Goal: Task Accomplishment & Management: Use online tool/utility

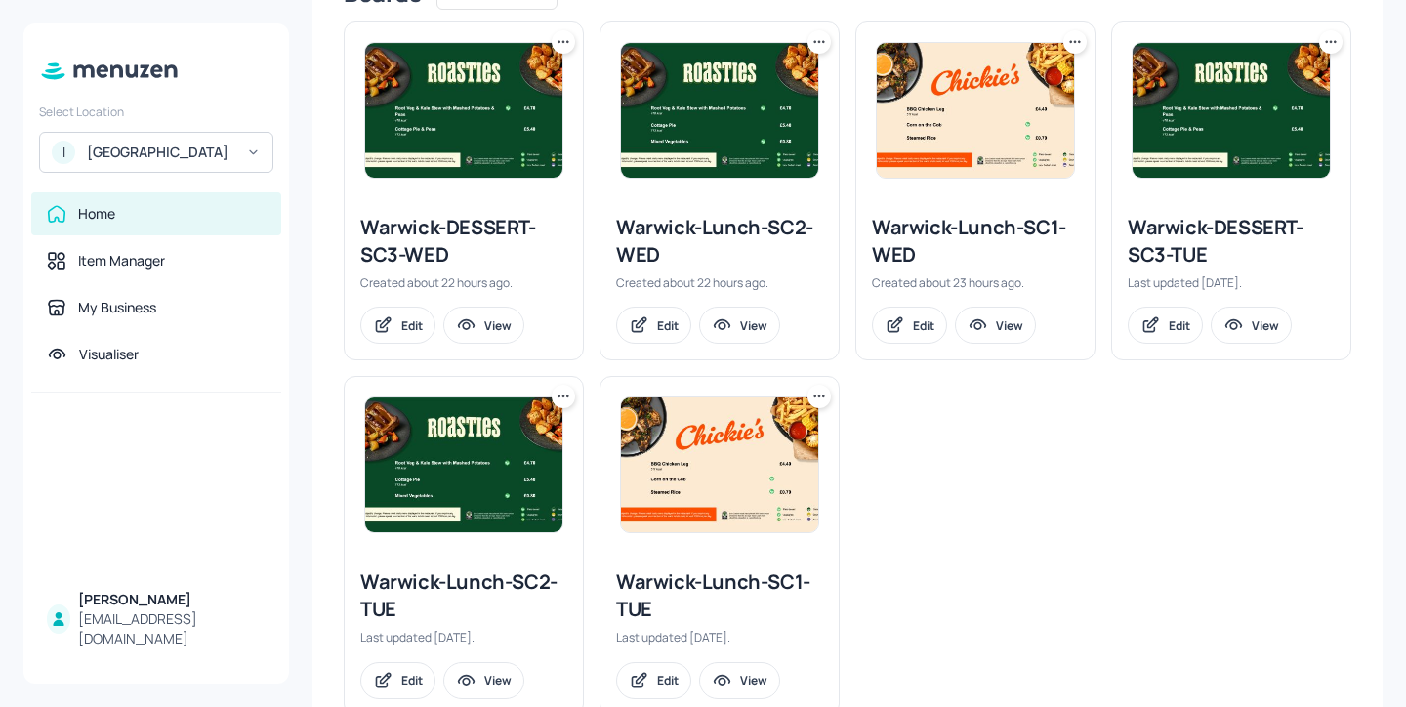
scroll to position [588, 0]
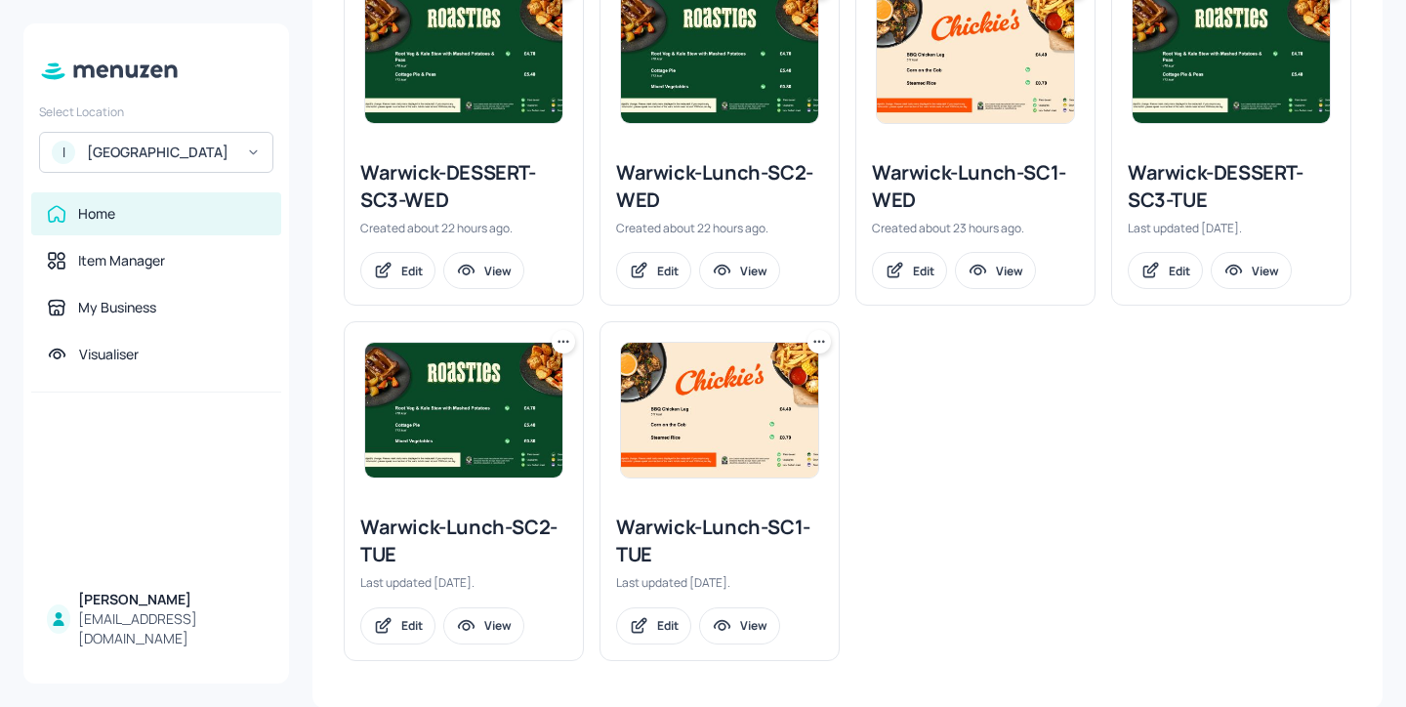
click at [940, 181] on div "Warwick-Lunch-SC1-WED" at bounding box center [975, 186] width 207 height 55
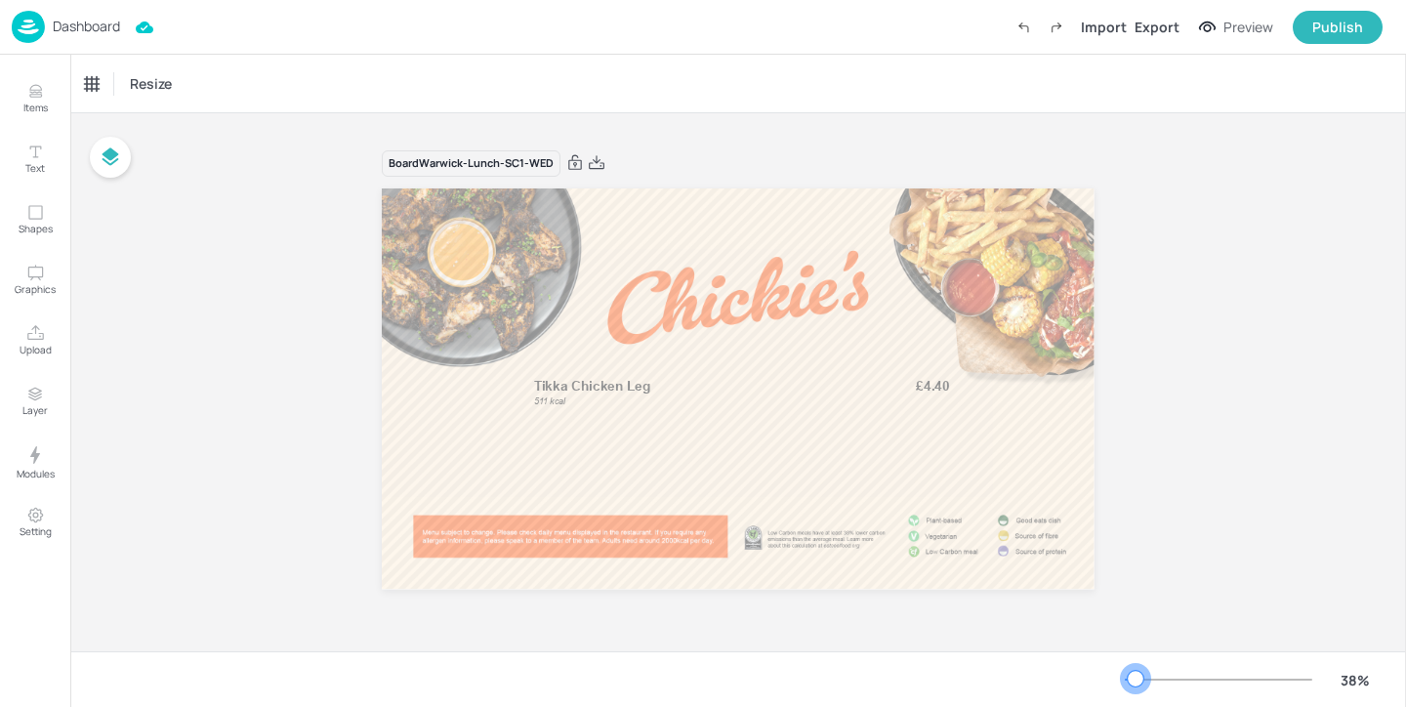
click at [1136, 679] on div at bounding box center [1136, 679] width 16 height 16
click at [46, 83] on button "Items" at bounding box center [35, 98] width 57 height 57
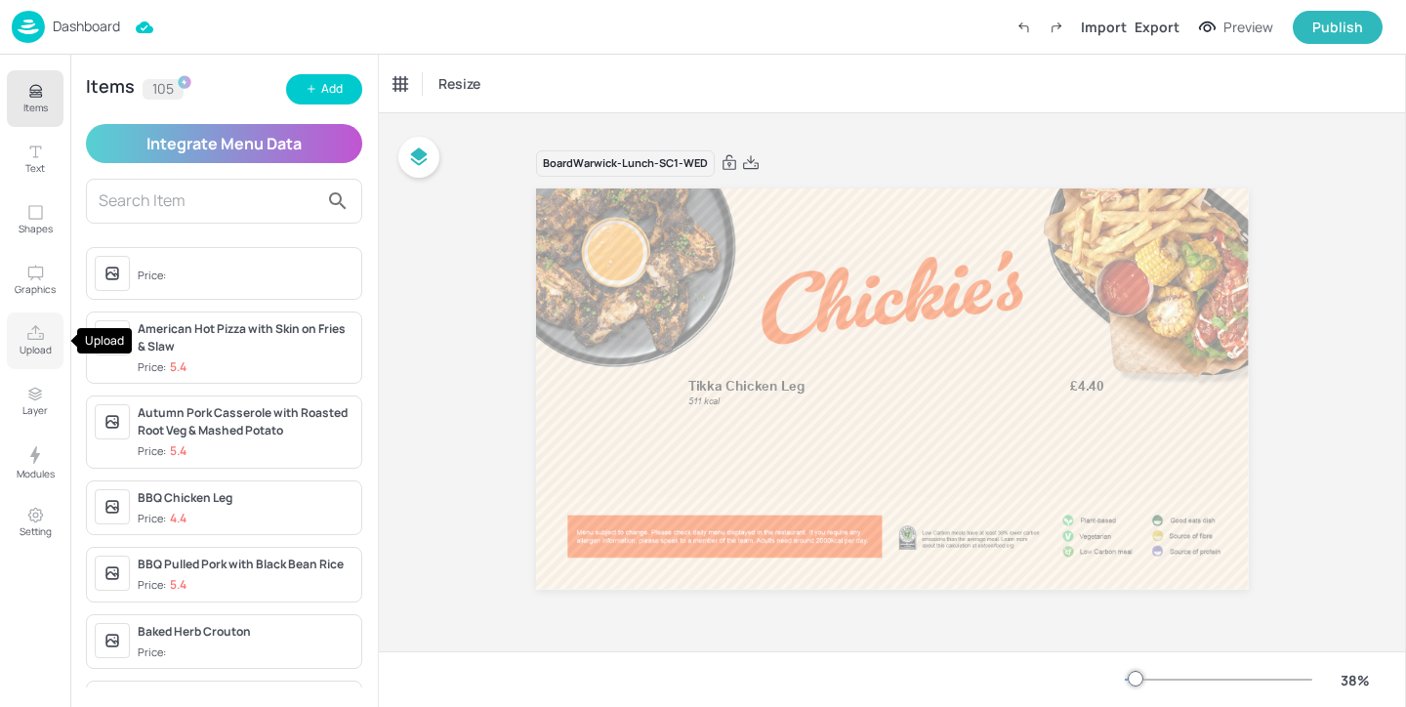
click at [22, 322] on button "Upload" at bounding box center [35, 340] width 57 height 57
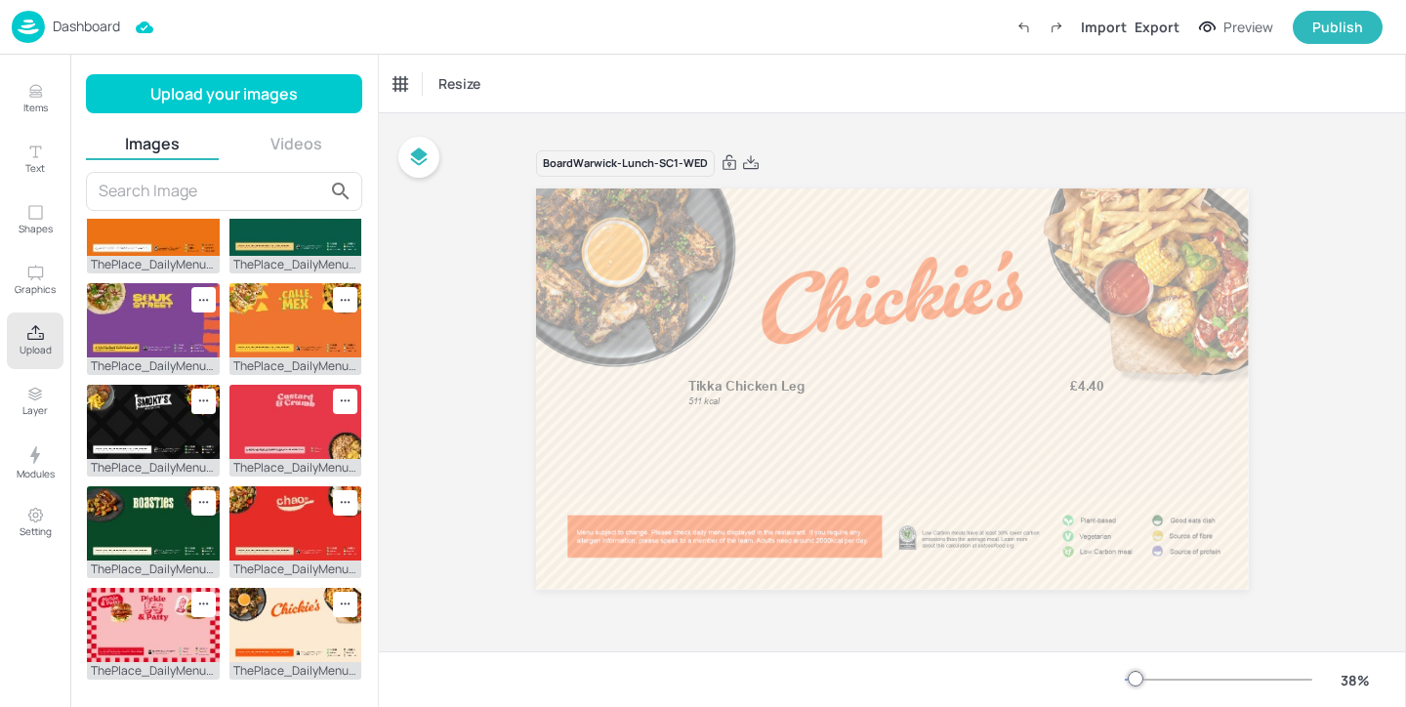
scroll to position [567, 0]
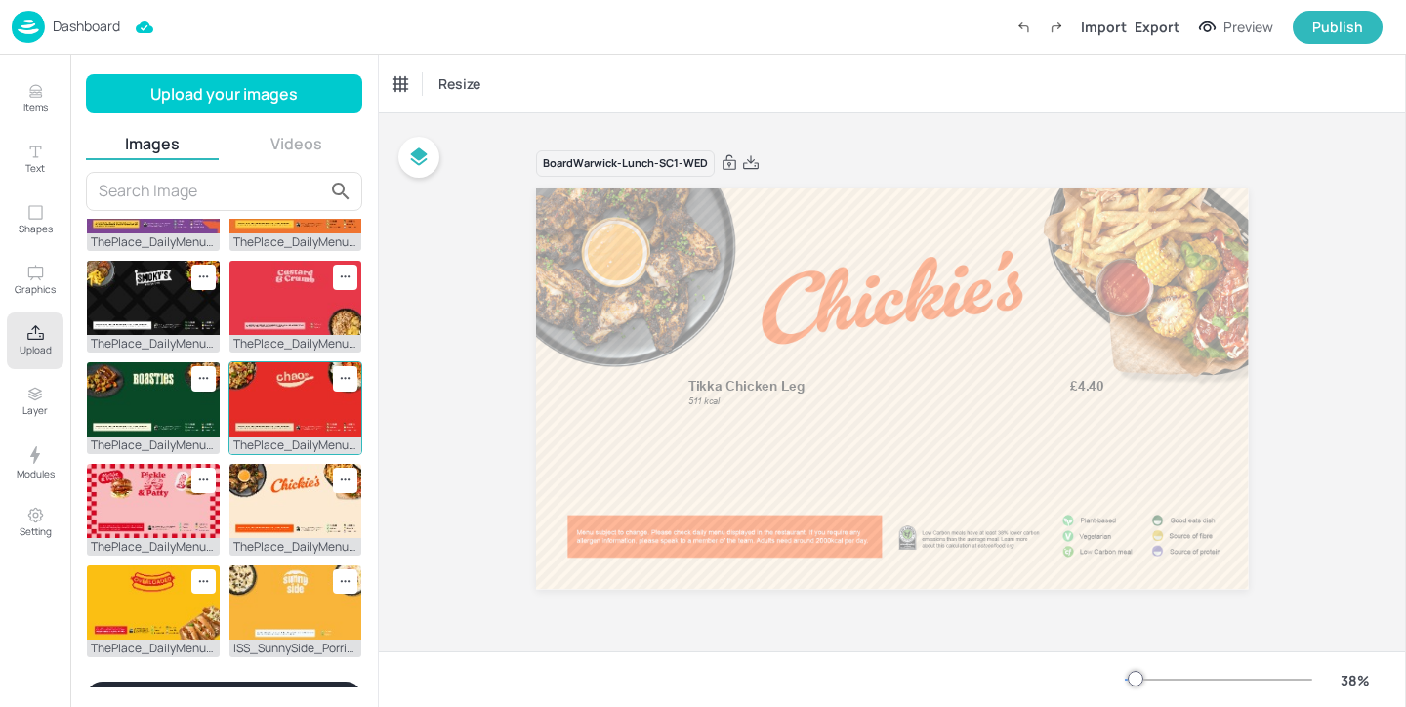
click at [275, 372] on img at bounding box center [295, 399] width 133 height 74
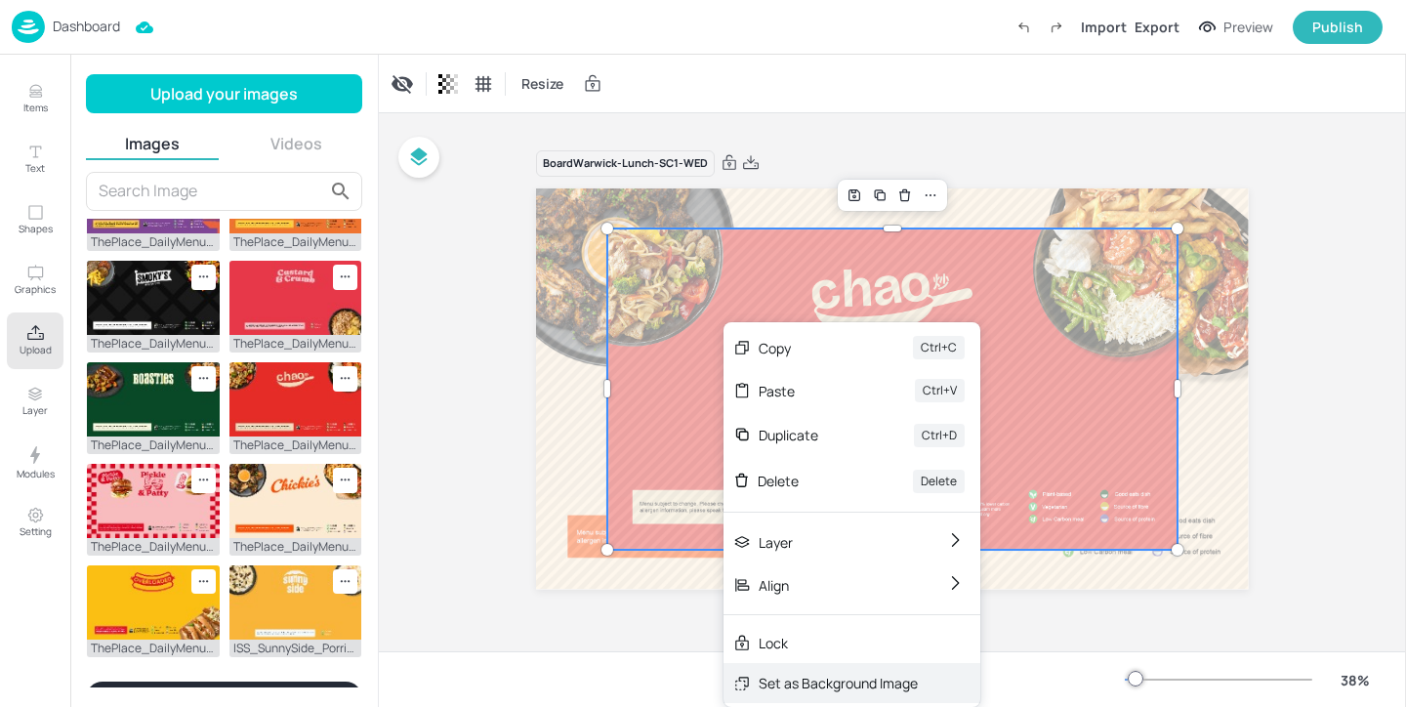
click at [800, 673] on div "Set as Background Image" at bounding box center [838, 683] width 159 height 21
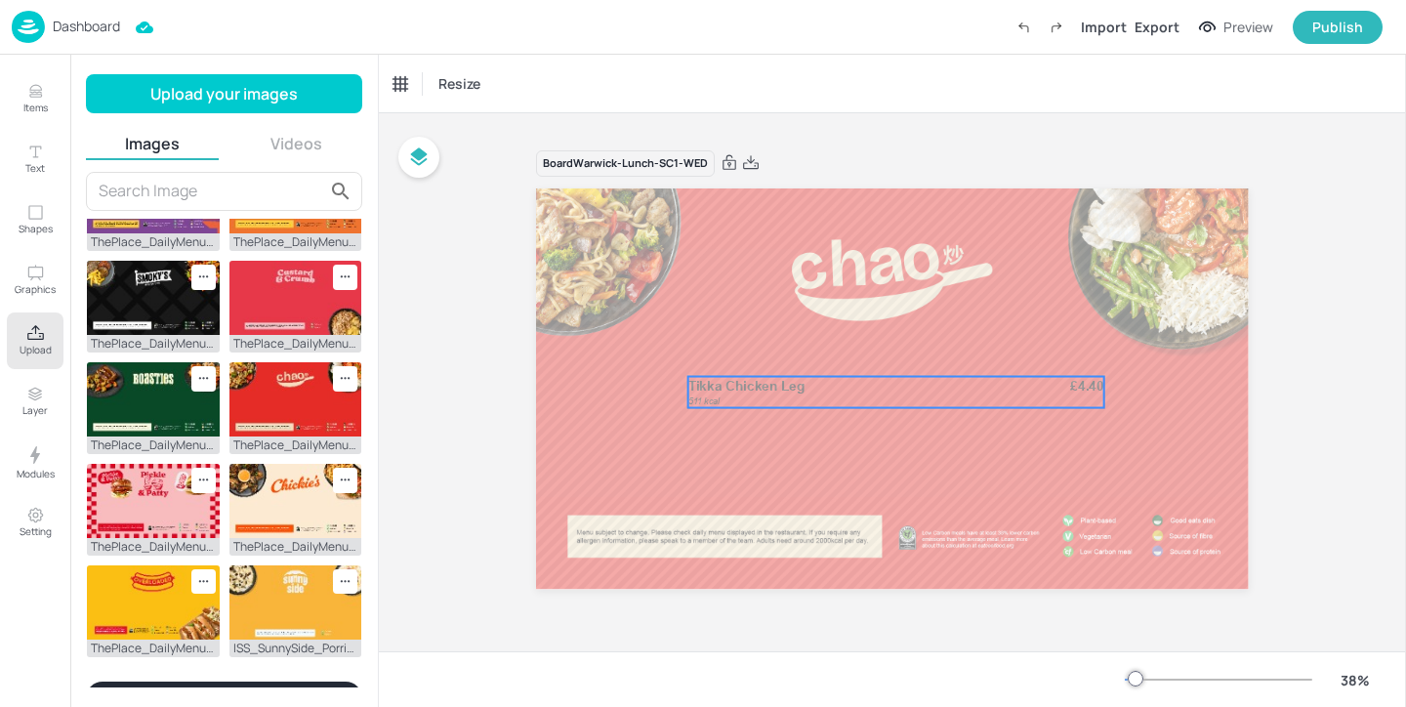
click at [809, 387] on p "Tikka Chicken Leg" at bounding box center [856, 386] width 337 height 19
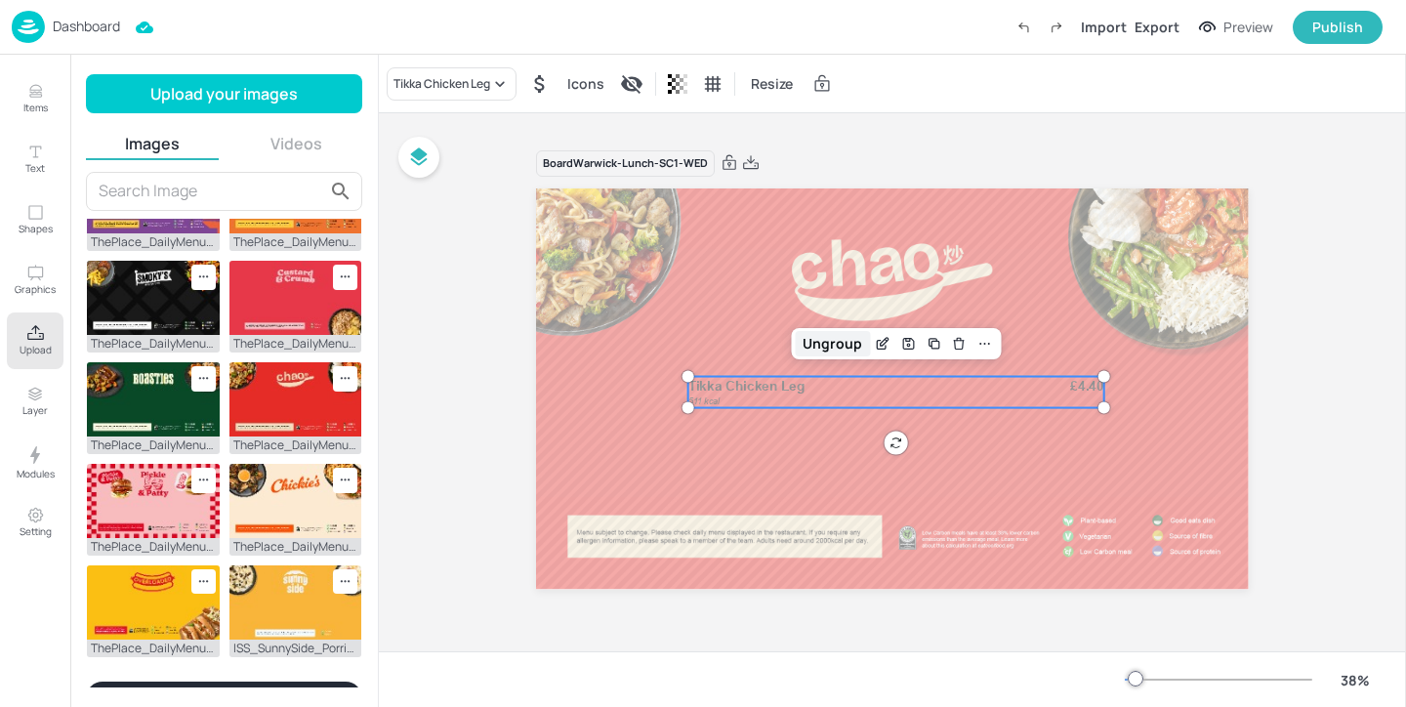
click at [829, 338] on div "Ungroup" at bounding box center [832, 343] width 75 height 25
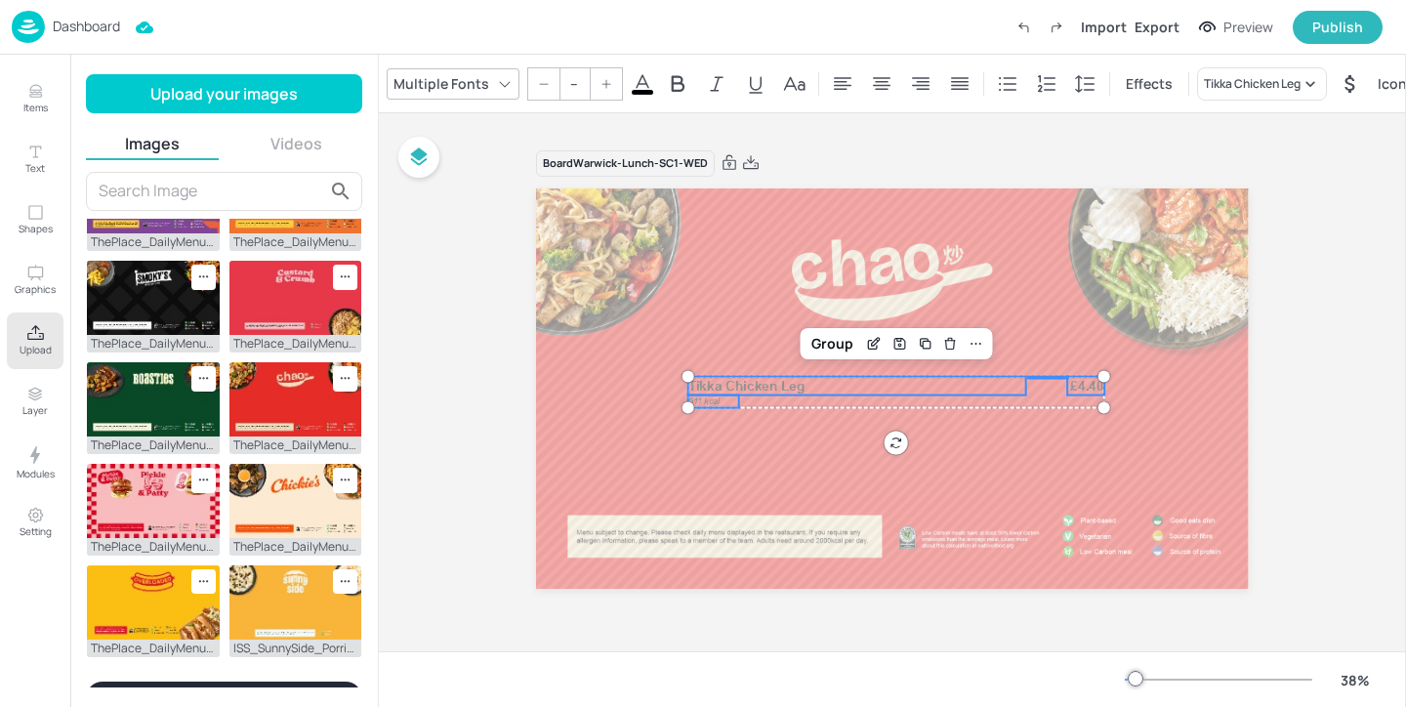
click at [632, 90] on span at bounding box center [642, 92] width 21 height 5
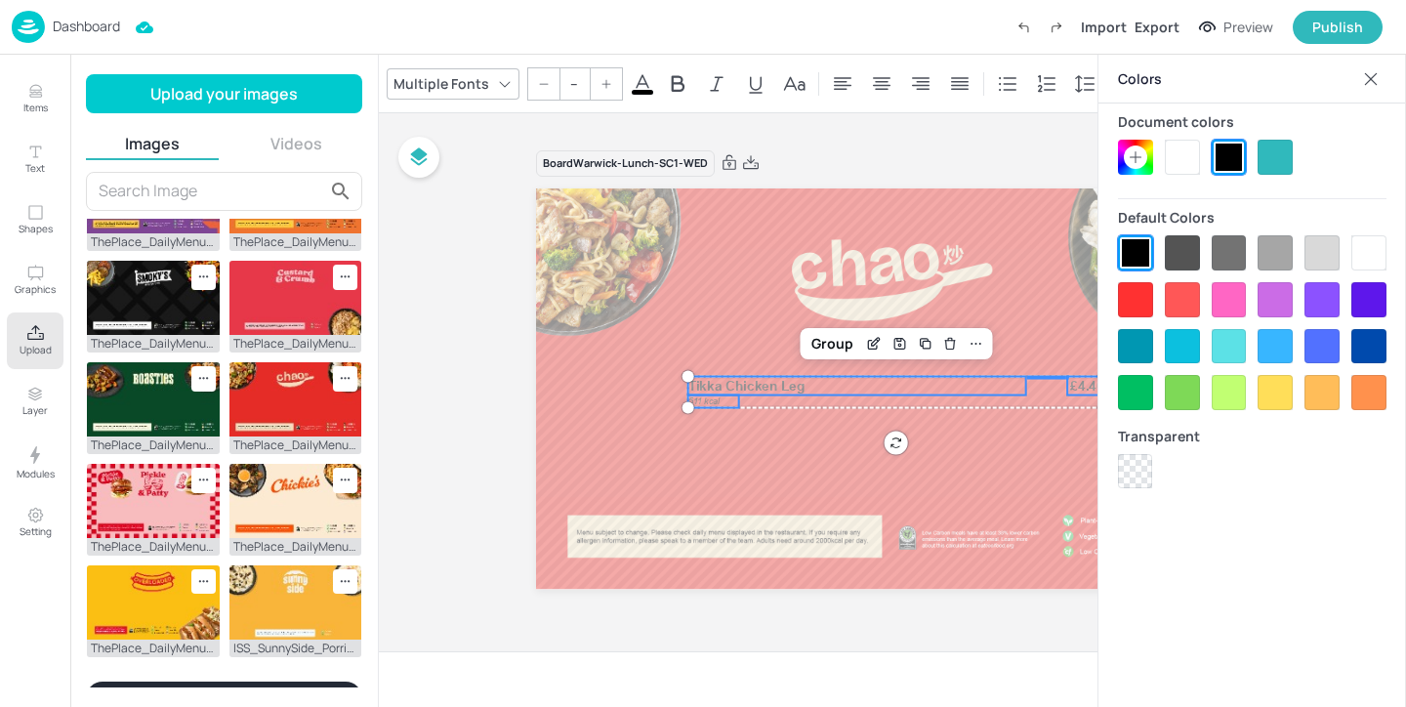
click at [1190, 144] on div at bounding box center [1182, 157] width 35 height 35
click at [821, 340] on div "Group" at bounding box center [833, 343] width 58 height 25
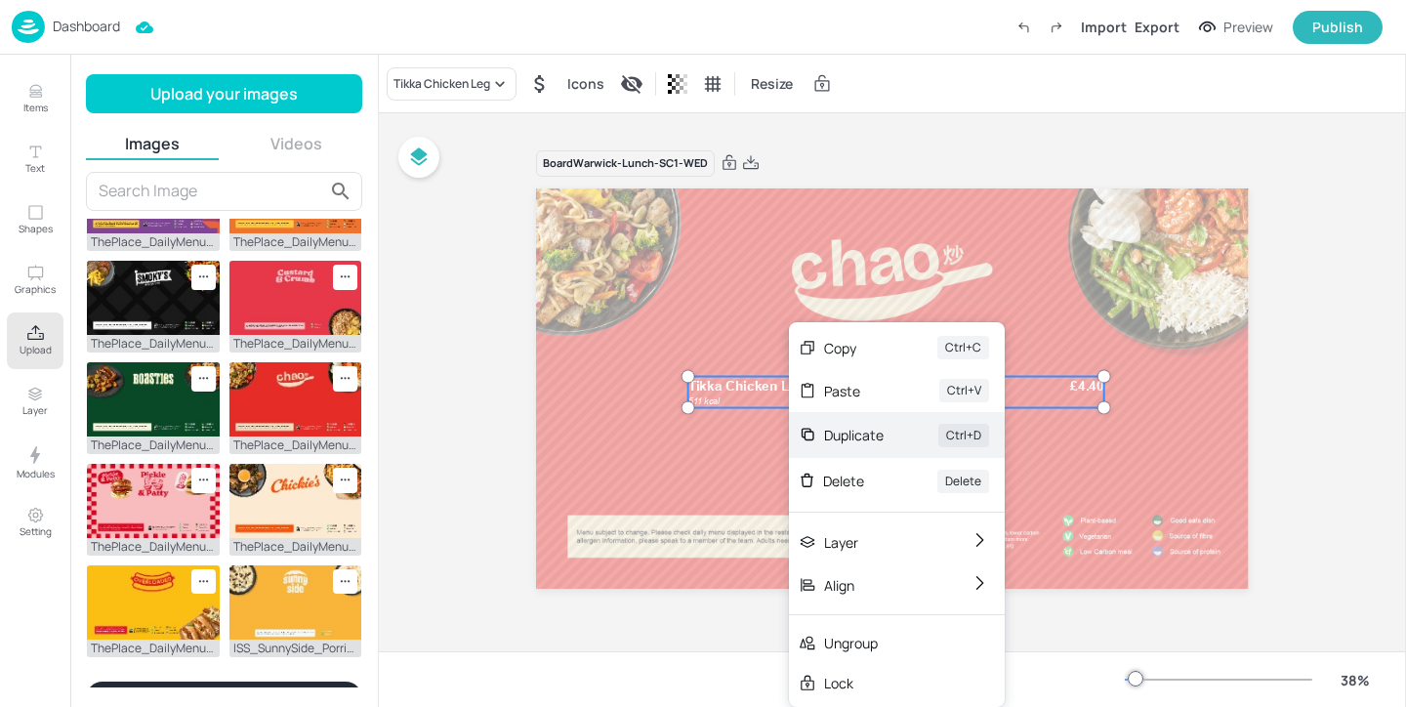
click at [862, 427] on div "Duplicate" at bounding box center [854, 435] width 60 height 21
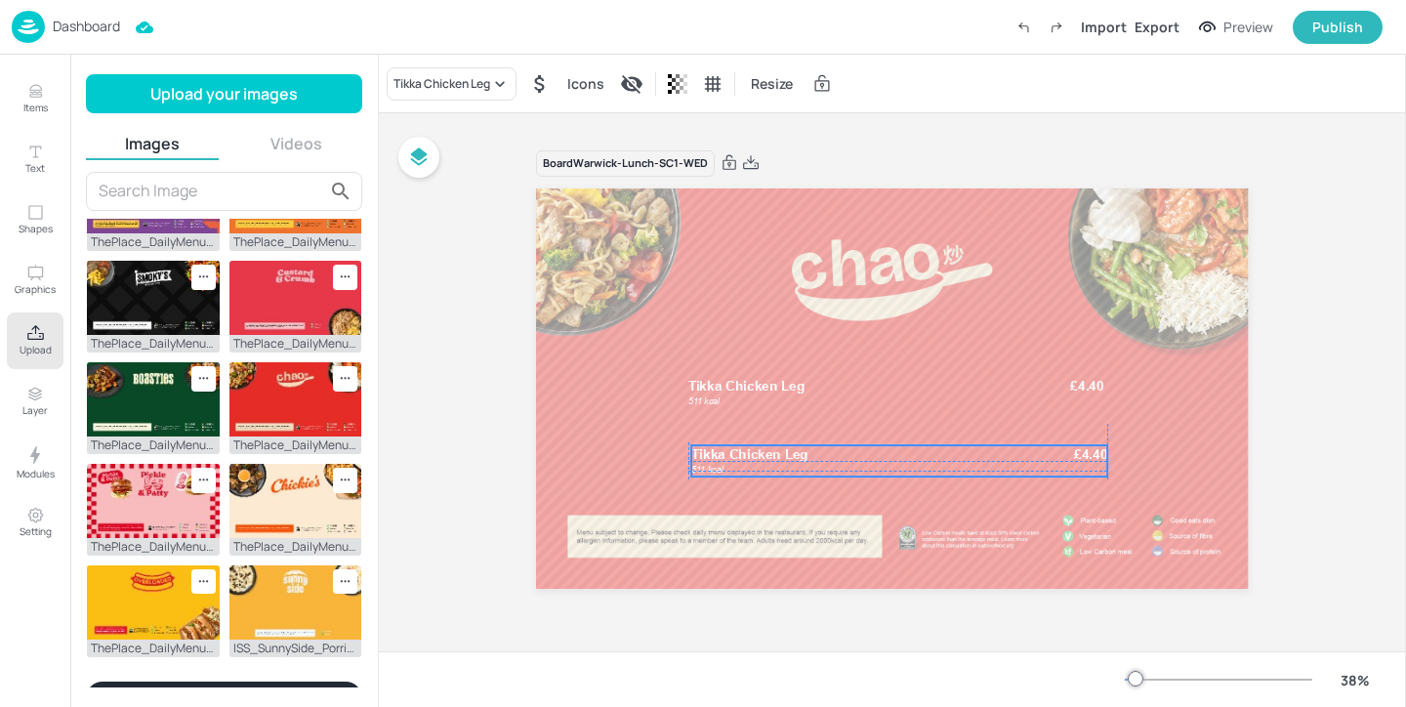
drag, startPoint x: 765, startPoint y: 394, endPoint x: 764, endPoint y: 456, distance: 61.5
click at [764, 456] on span "Tikka Chicken Leg" at bounding box center [749, 455] width 117 height 16
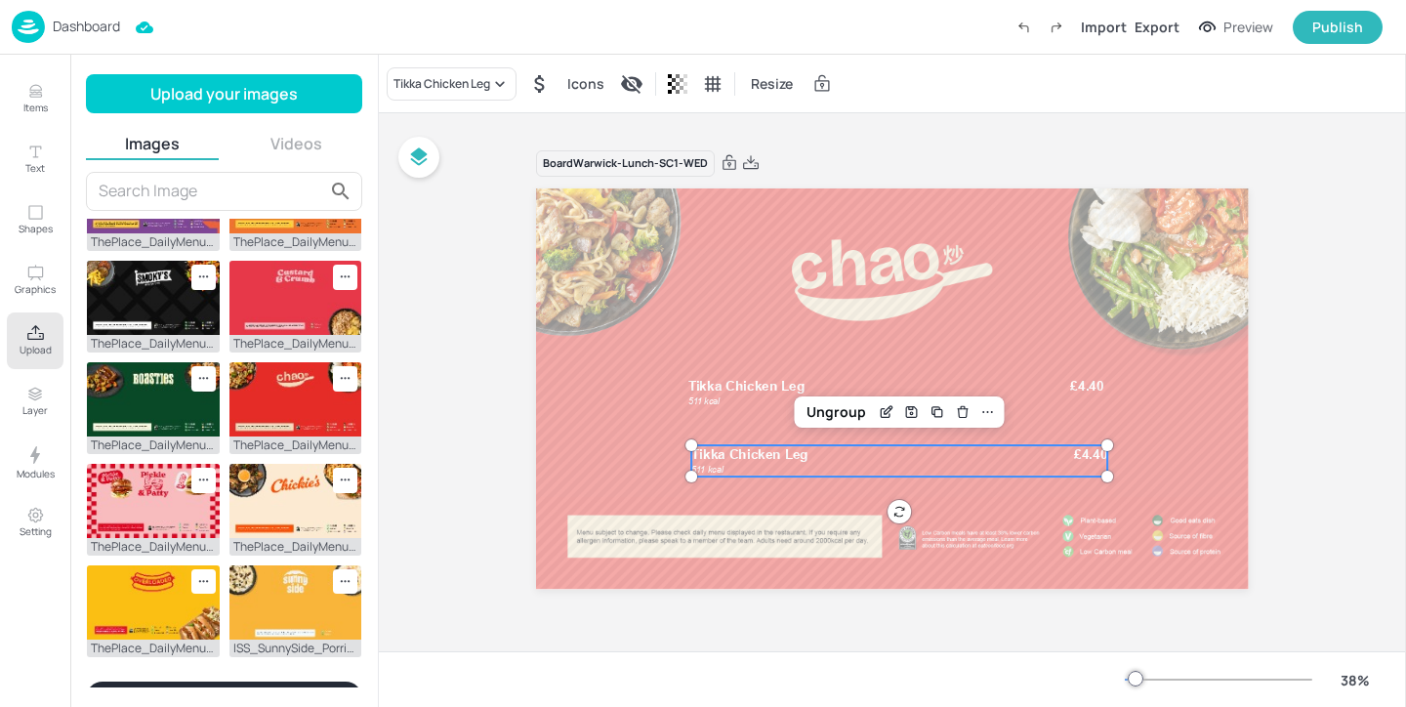
click at [752, 469] on div "511 kcal Tikka Chicken Leg £4.40" at bounding box center [899, 460] width 416 height 31
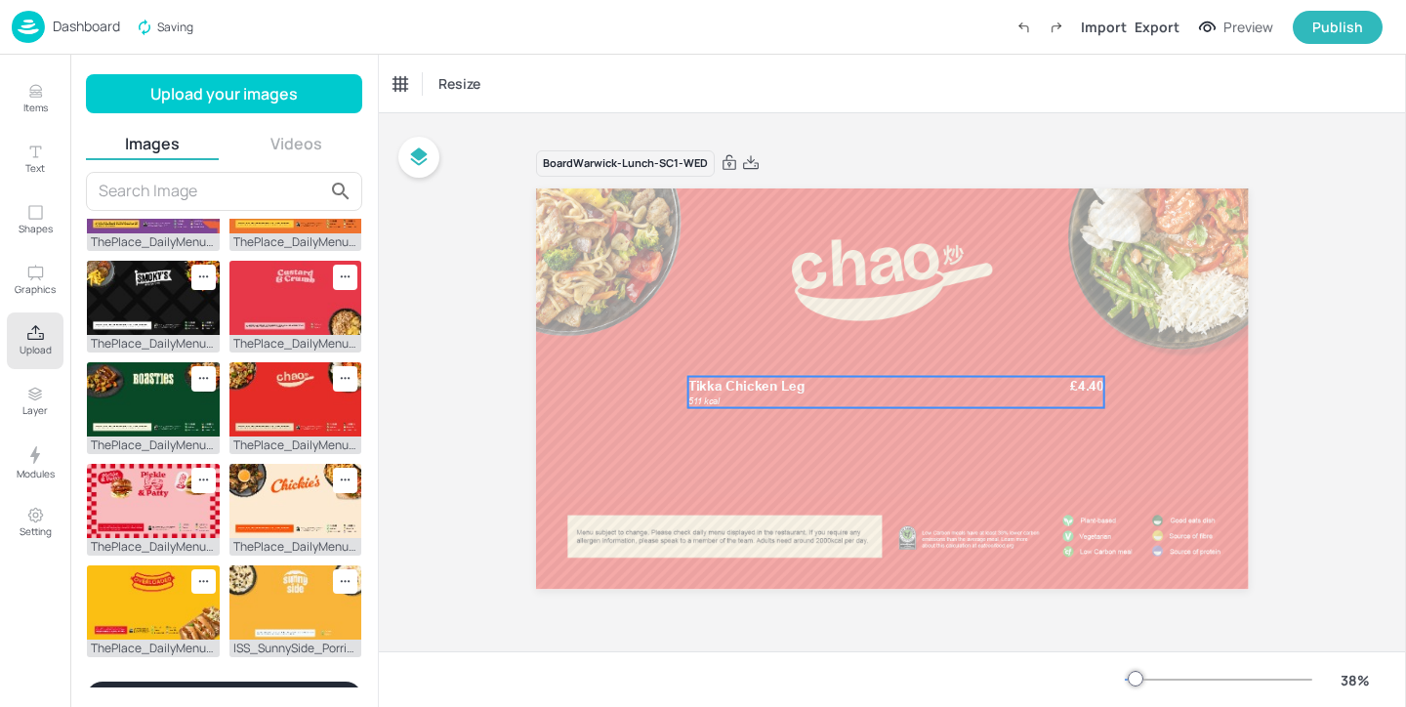
click at [750, 394] on p "Tikka Chicken Leg" at bounding box center [856, 386] width 337 height 19
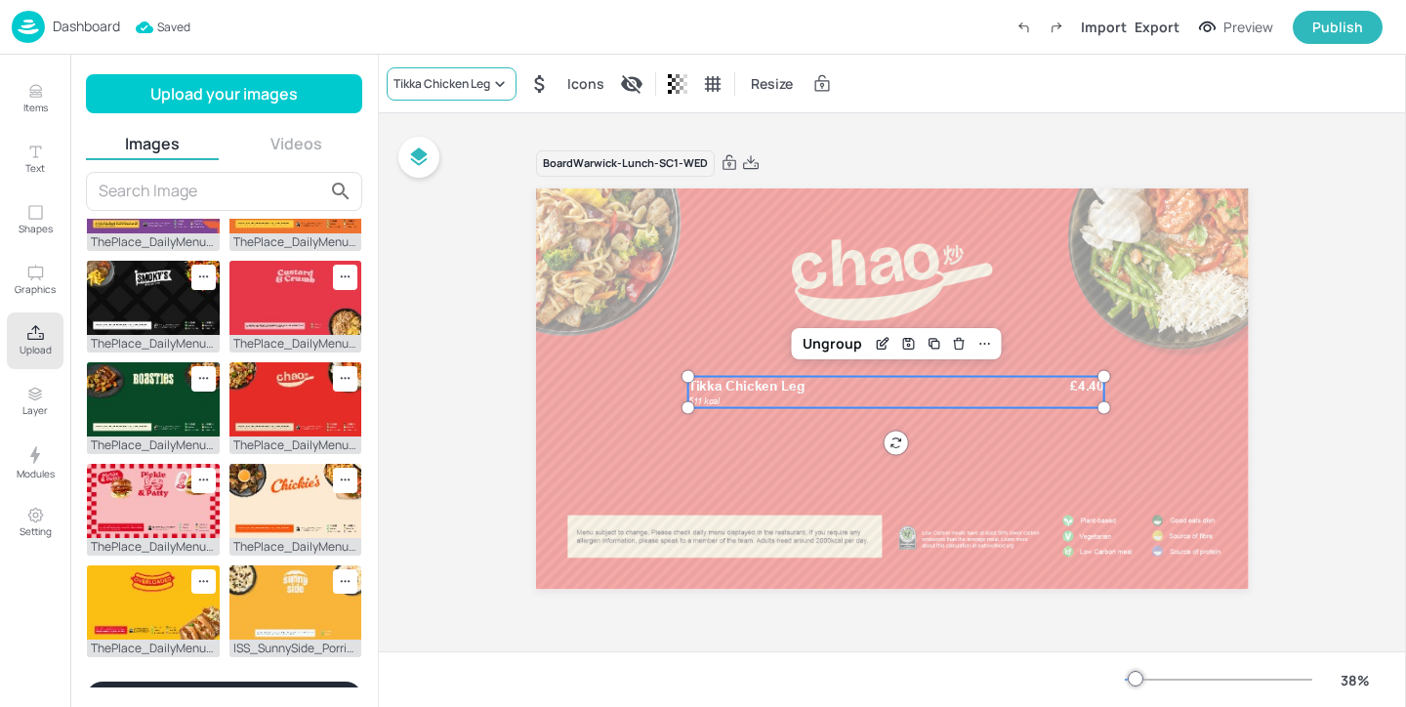
click at [477, 85] on div "Tikka Chicken Leg" at bounding box center [441, 84] width 97 height 18
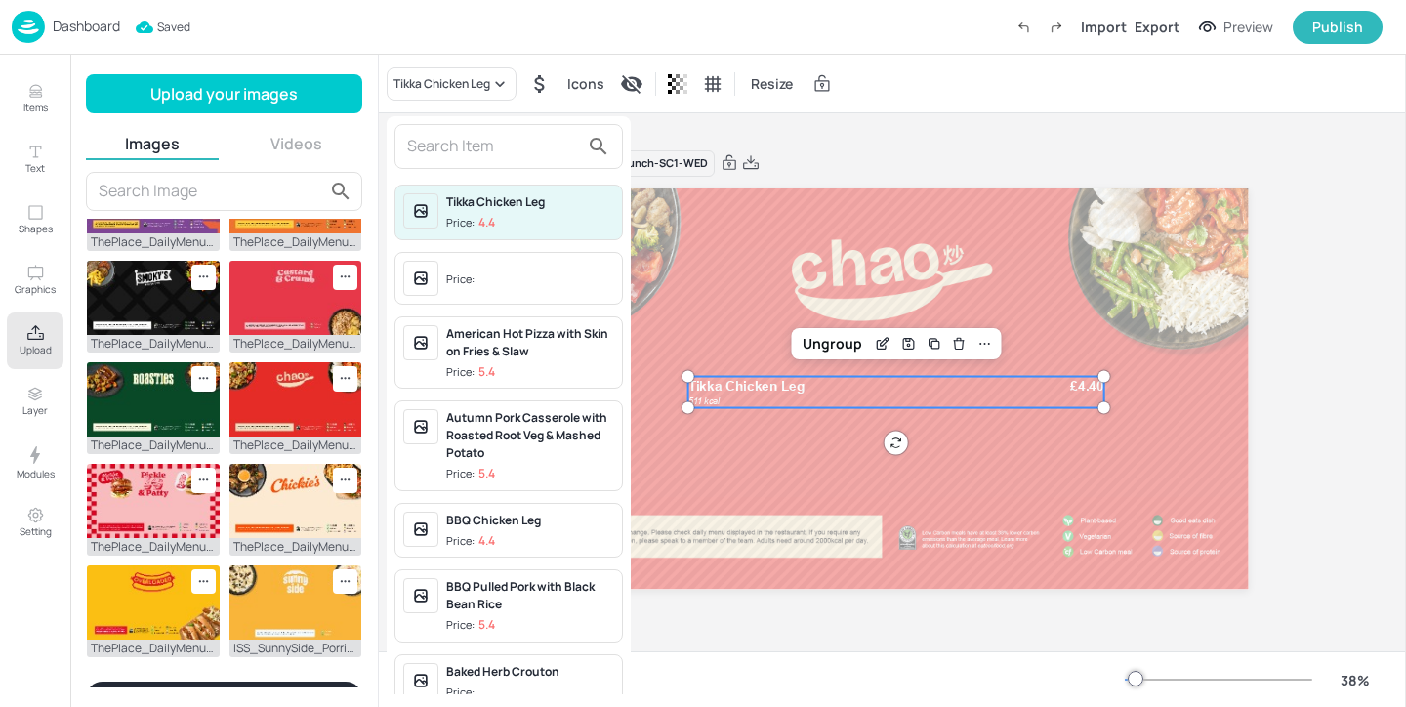
click at [472, 142] on input "text" at bounding box center [493, 146] width 172 height 31
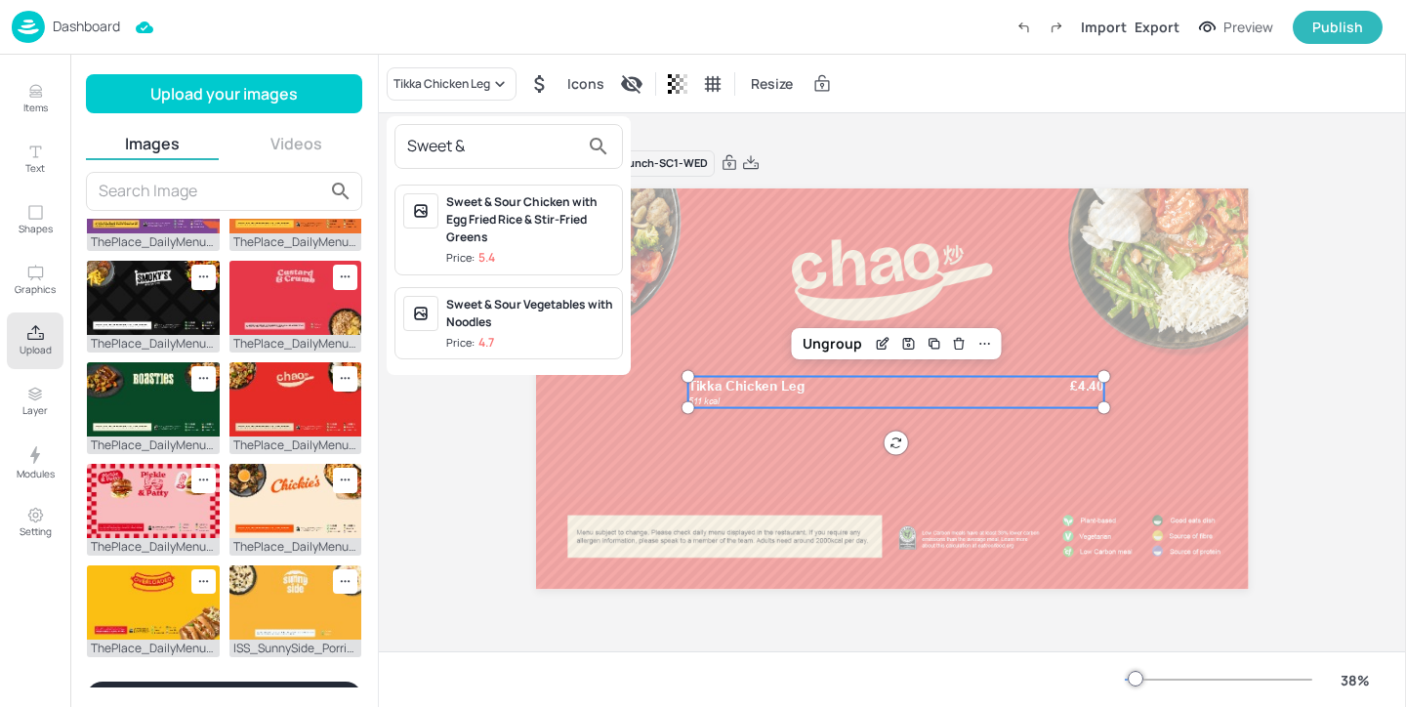
type input "Sweet &"
click at [560, 218] on div "Sweet & Sour Chicken with Egg Fried Rice & Stir-Fried Greens" at bounding box center [530, 219] width 168 height 53
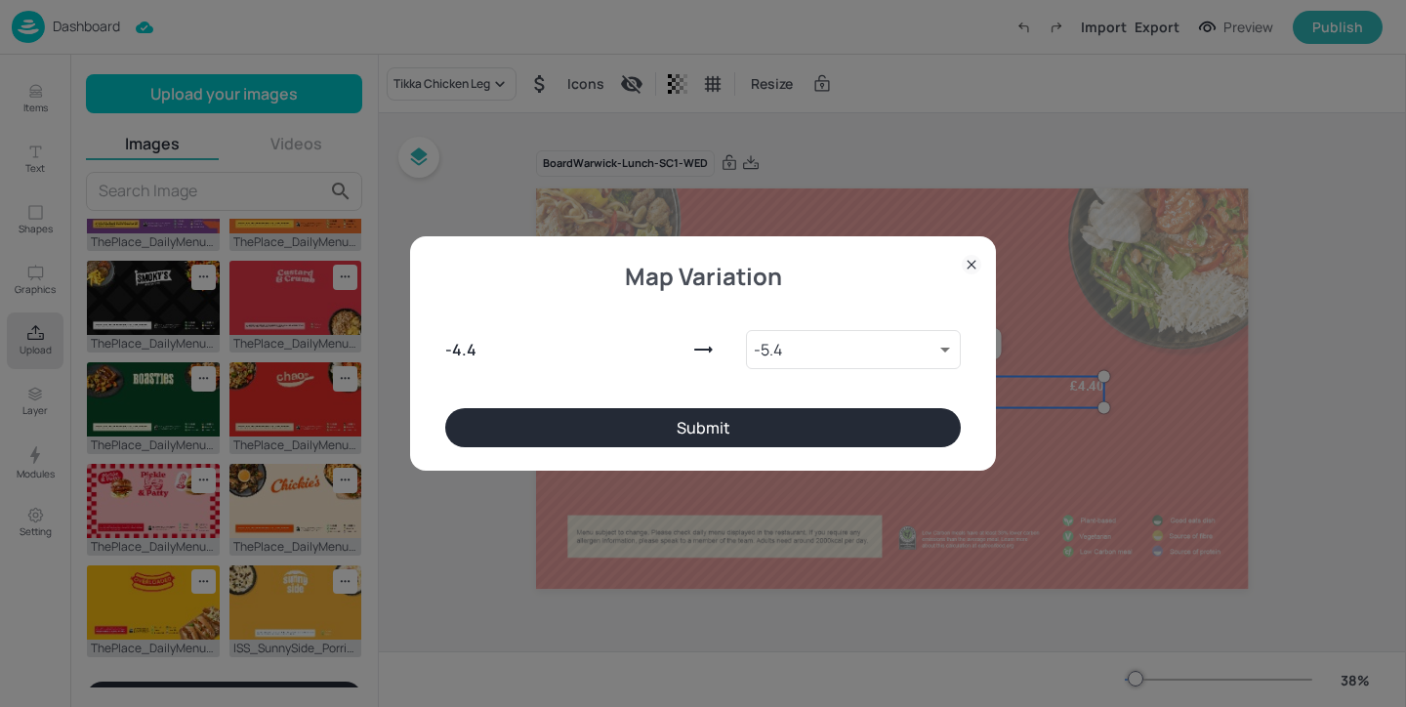
click at [743, 428] on button "Submit" at bounding box center [703, 427] width 516 height 39
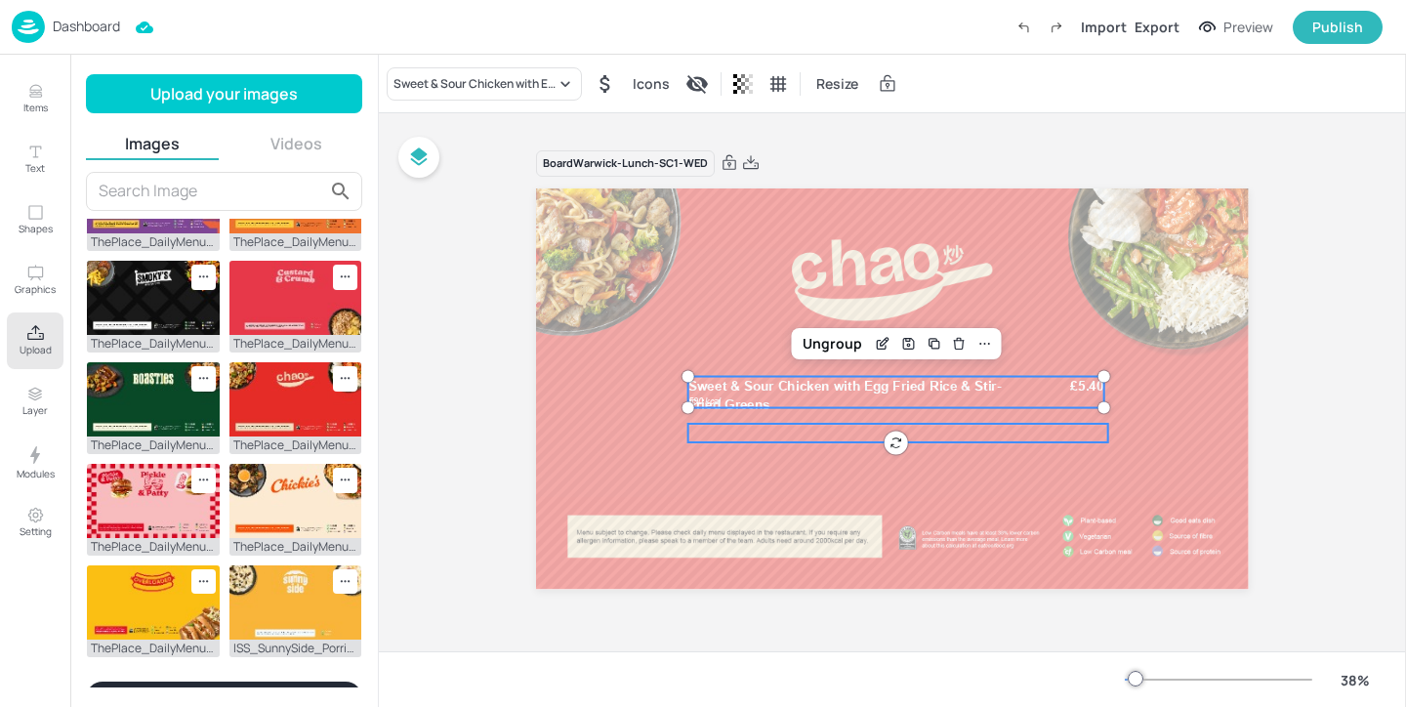
click at [757, 440] on div at bounding box center [898, 433] width 420 height 19
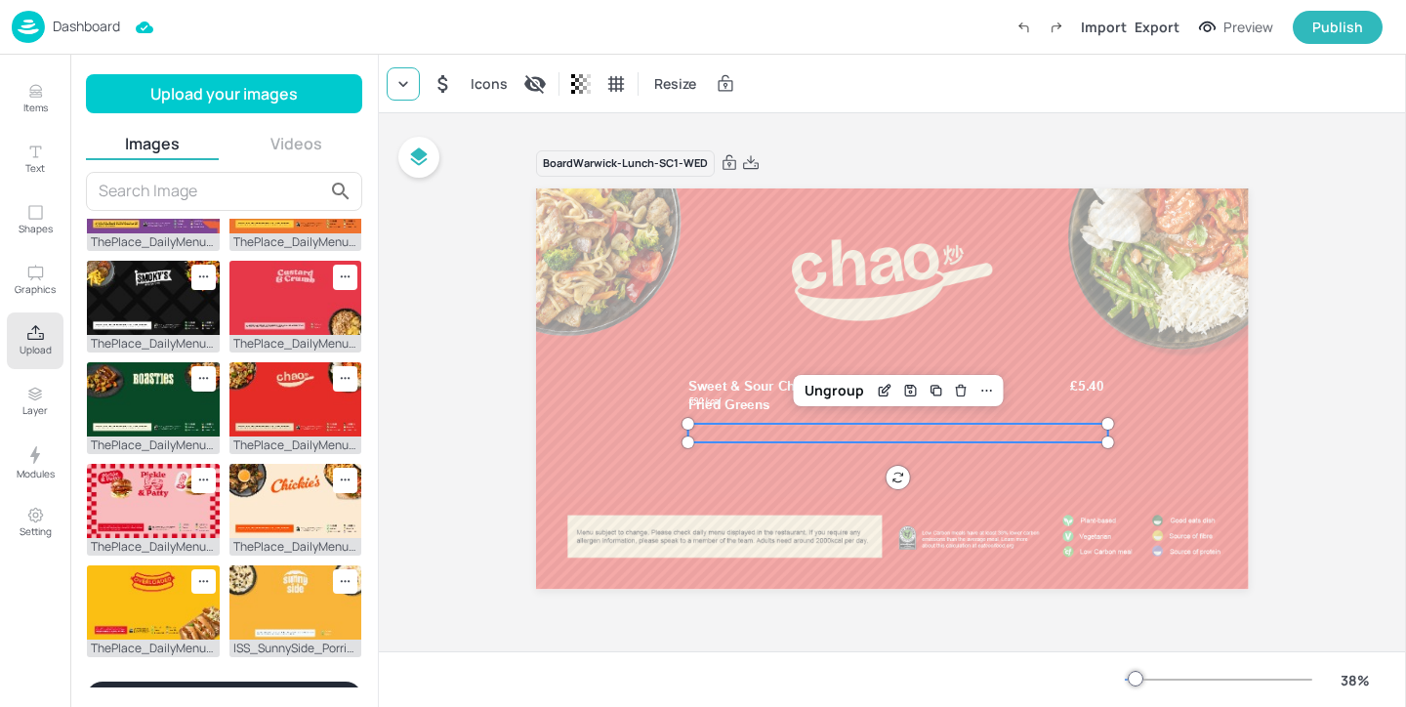
click at [409, 89] on icon at bounding box center [403, 84] width 20 height 20
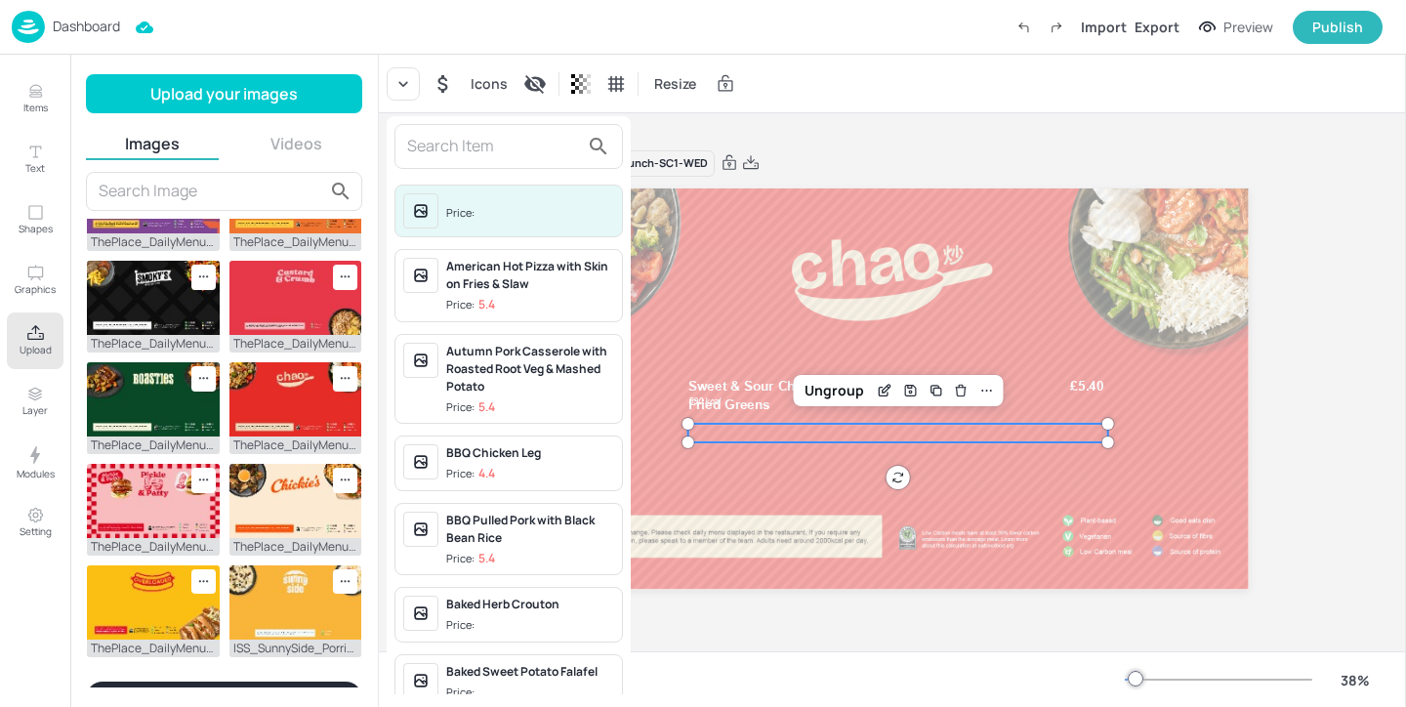
click at [436, 143] on input "text" at bounding box center [493, 146] width 172 height 31
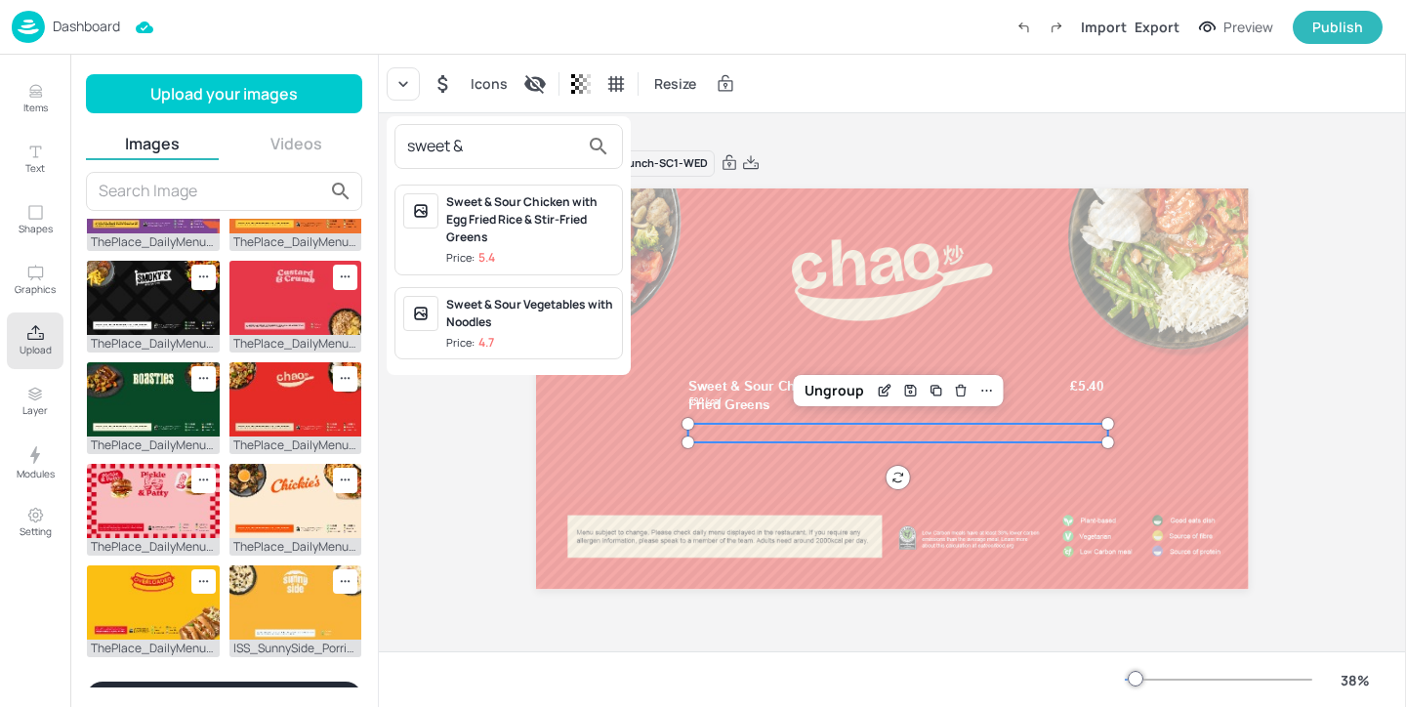
type input "sweet &"
click at [572, 236] on div "Sweet & Sour Chicken with Egg Fried Rice & Stir-Fried Greens" at bounding box center [530, 219] width 168 height 53
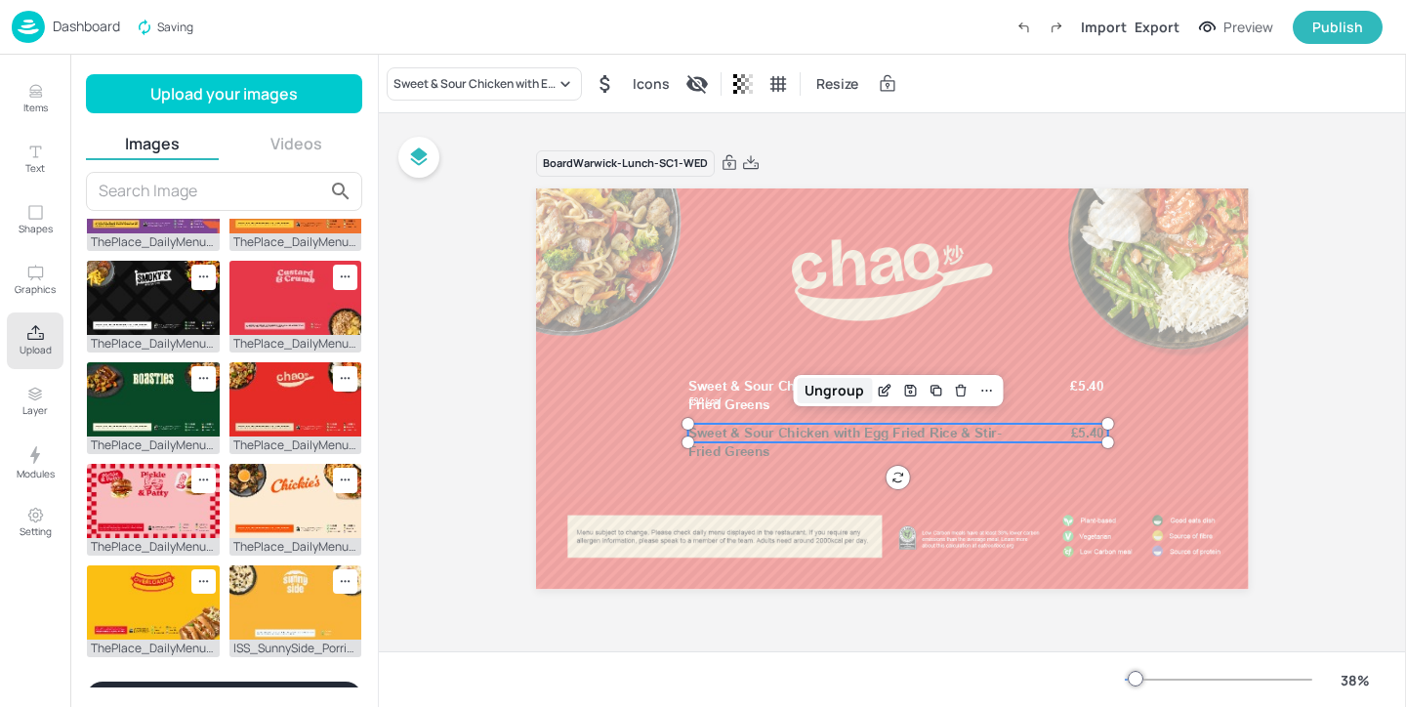
click at [831, 386] on div "Ungroup" at bounding box center [834, 390] width 75 height 25
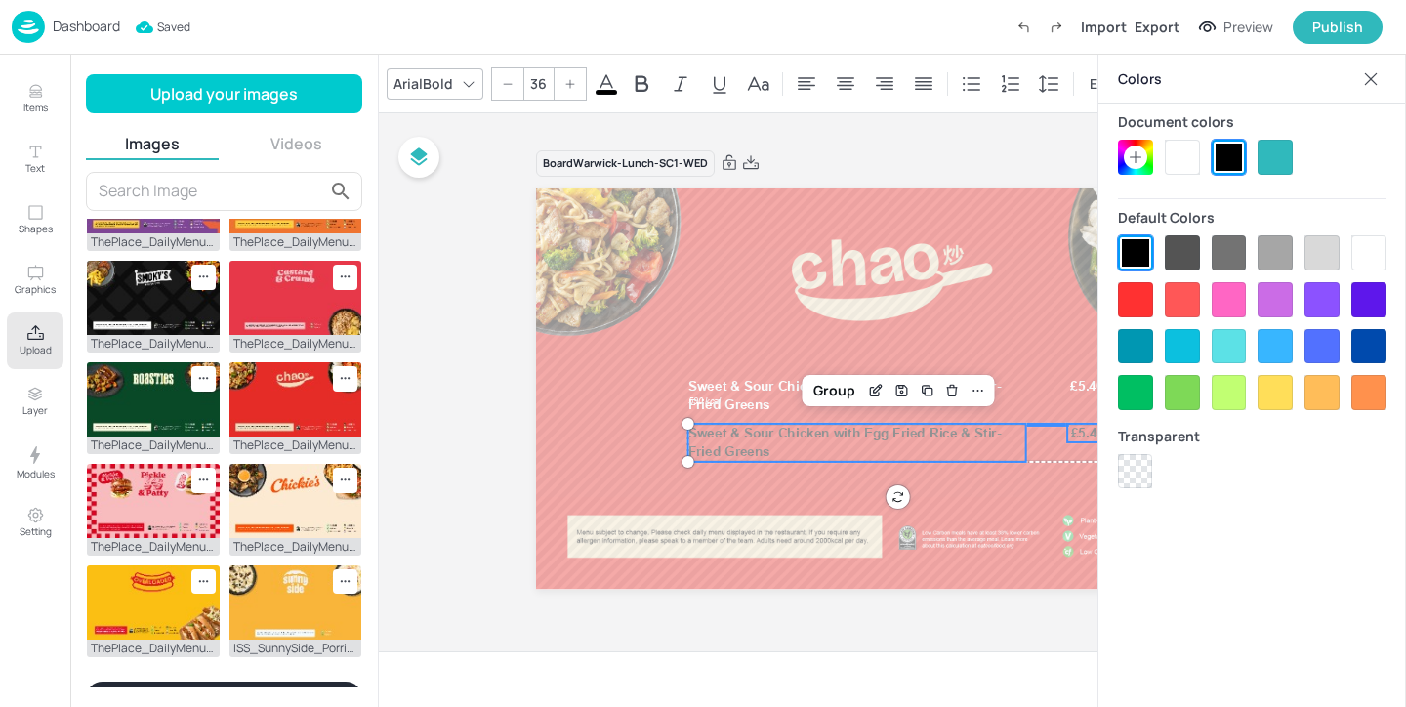
click at [1180, 162] on div at bounding box center [1182, 157] width 35 height 35
click at [826, 379] on div "Group" at bounding box center [835, 390] width 58 height 25
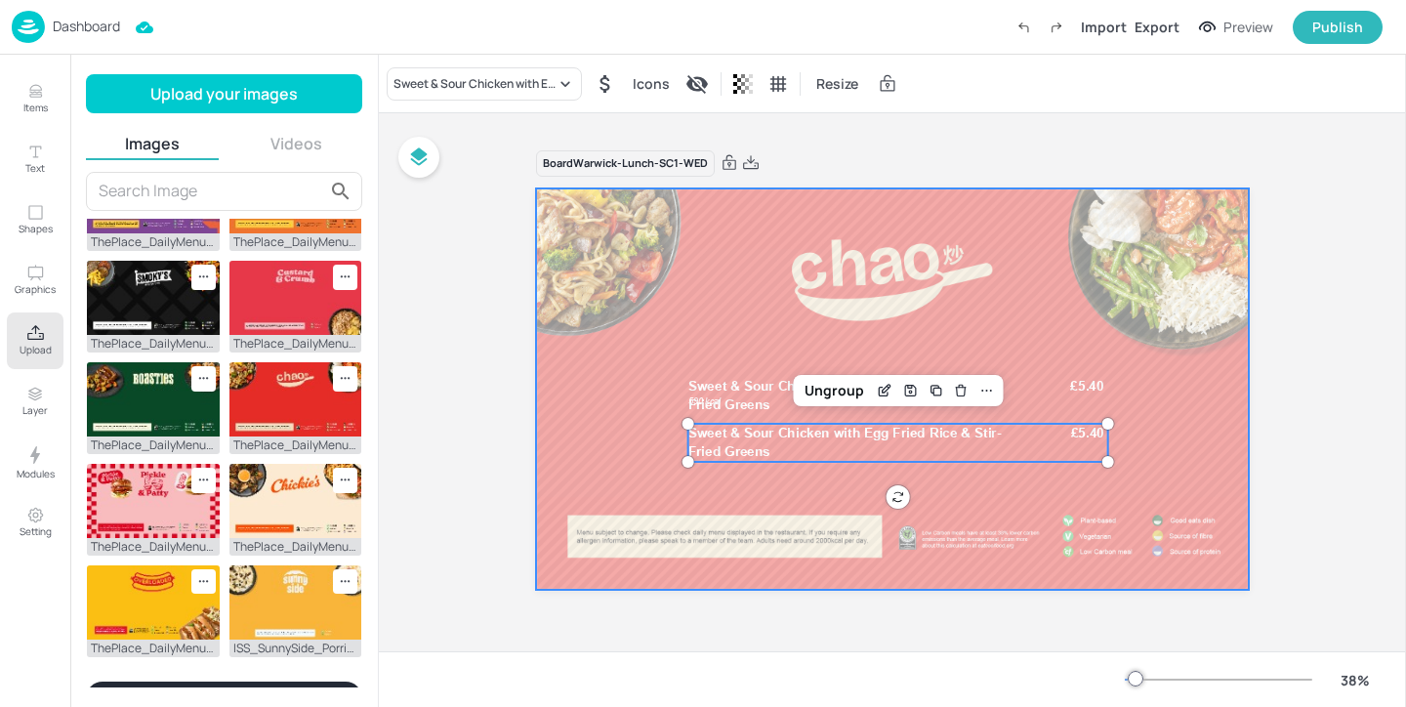
click at [976, 361] on div at bounding box center [892, 388] width 713 height 400
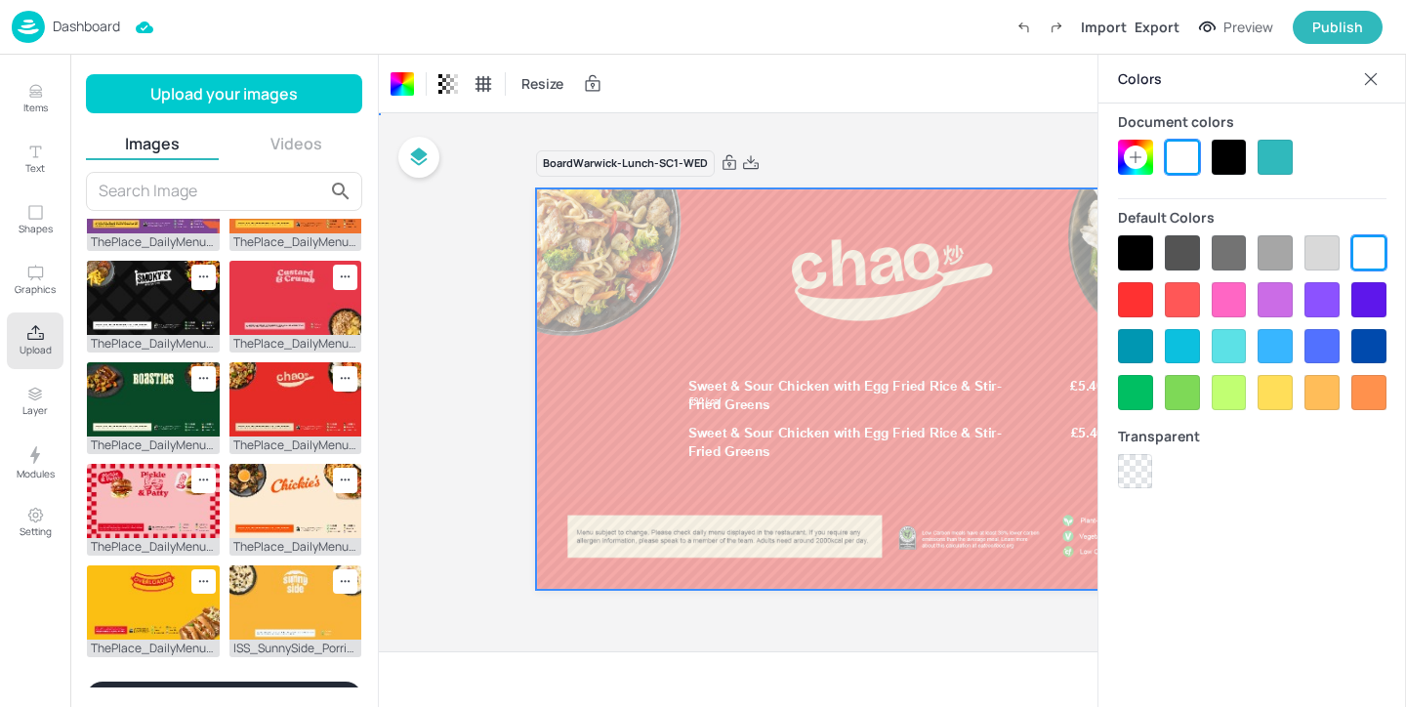
click at [944, 338] on div at bounding box center [892, 388] width 713 height 400
click at [1356, 76] on div at bounding box center [1370, 78] width 31 height 31
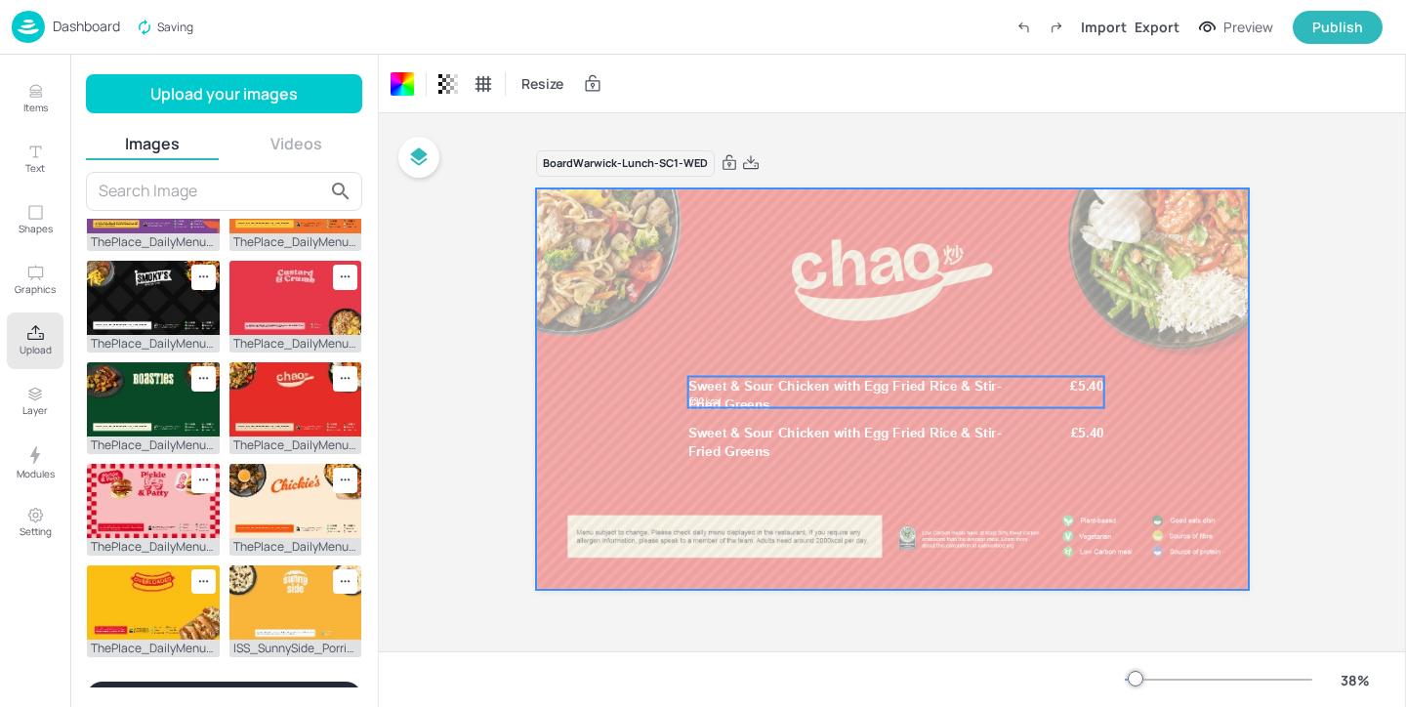
click at [943, 387] on span "Sweet & Sour Chicken with Egg Fried Rice & Stir-Fried Greens" at bounding box center [844, 395] width 313 height 34
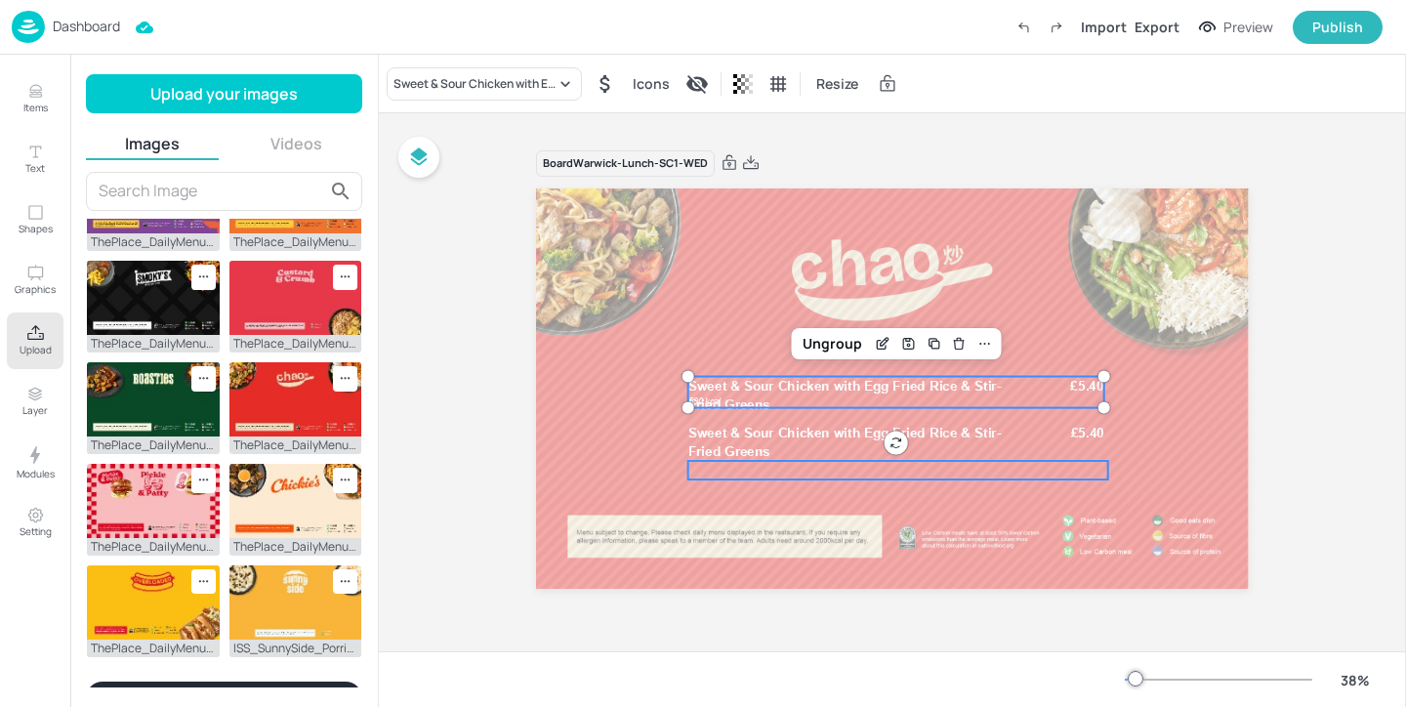
click at [755, 469] on div at bounding box center [898, 470] width 420 height 19
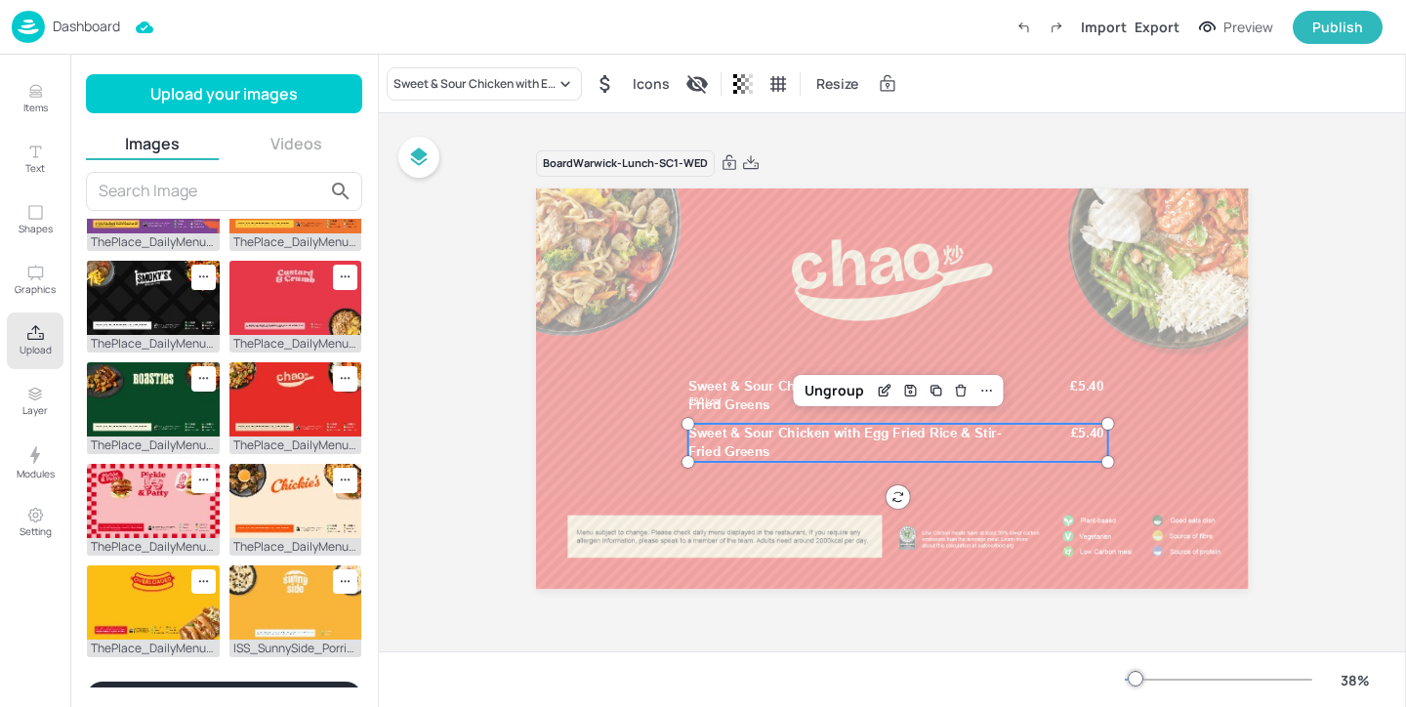
click at [745, 442] on p "Sweet & Sour Chicken with Egg Fried Rice & Stir-Fried Greens" at bounding box center [856, 442] width 337 height 37
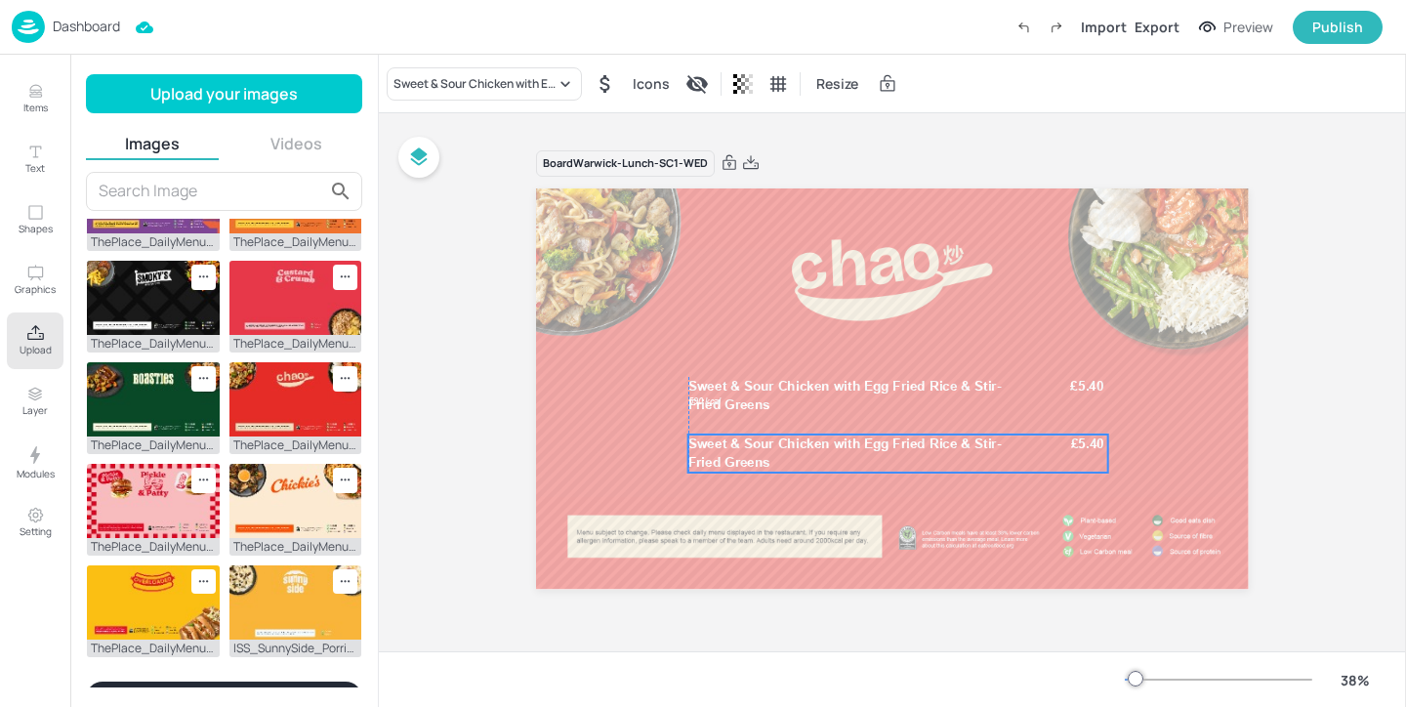
drag, startPoint x: 745, startPoint y: 442, endPoint x: 742, endPoint y: 454, distance: 12.1
click at [742, 454] on p "Sweet & Sour Chicken with Egg Fried Rice & Stir-Fried Greens" at bounding box center [856, 453] width 337 height 37
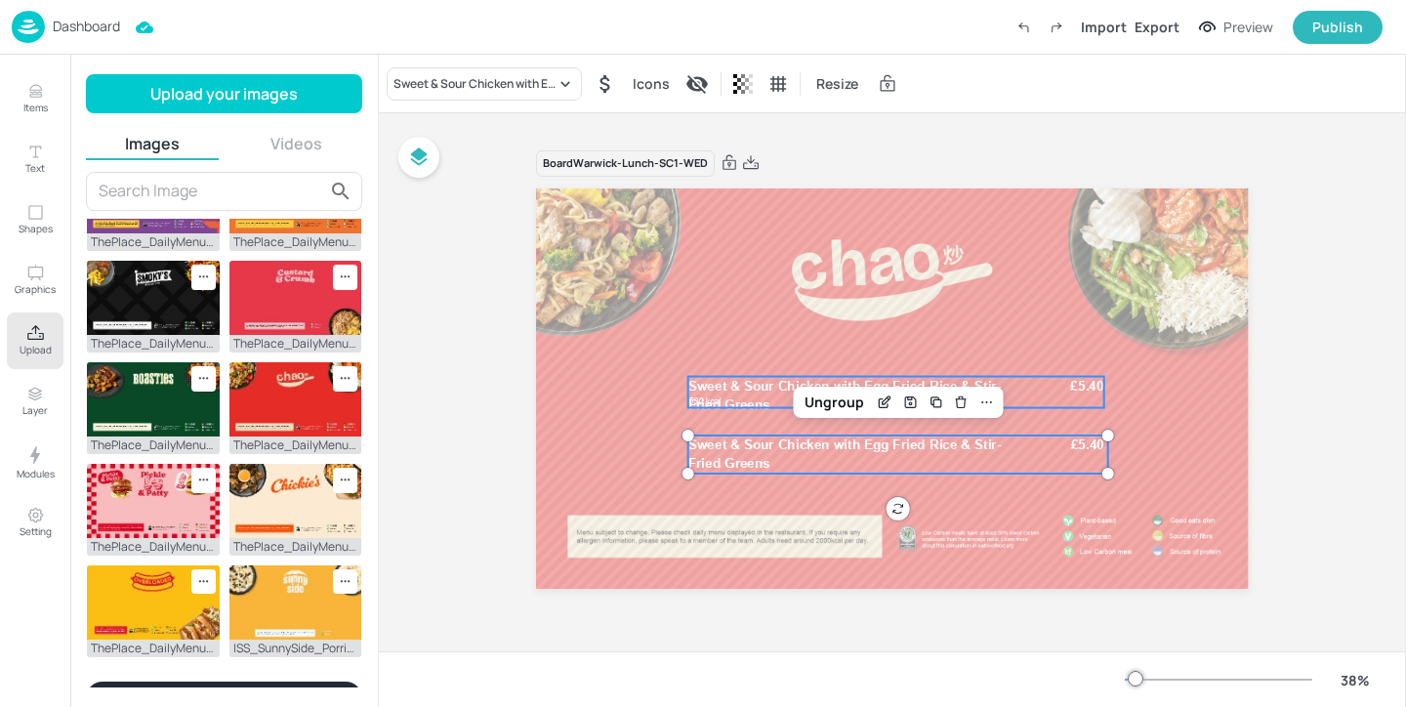
click at [725, 391] on span "Sweet & Sour Chicken with Egg Fried Rice & Stir-Fried Greens" at bounding box center [844, 395] width 313 height 34
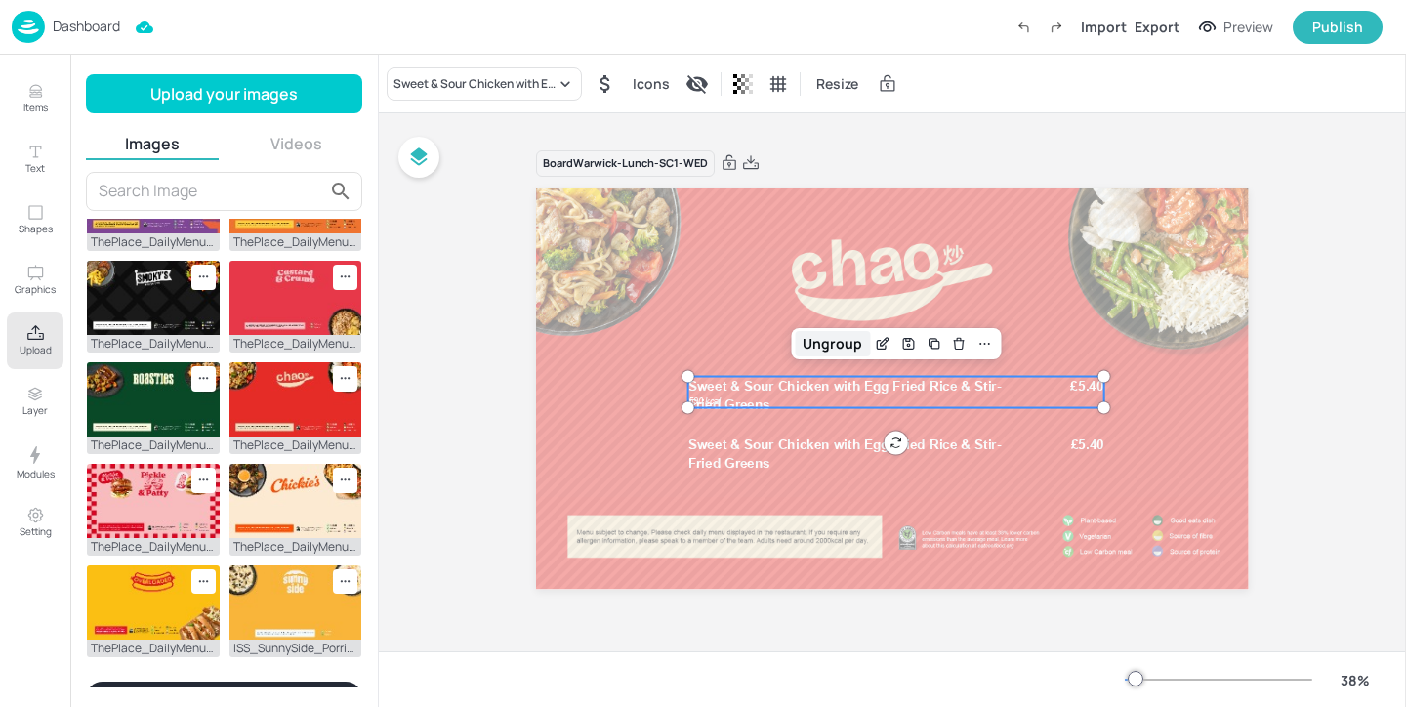
click at [849, 336] on div "Ungroup" at bounding box center [832, 343] width 75 height 25
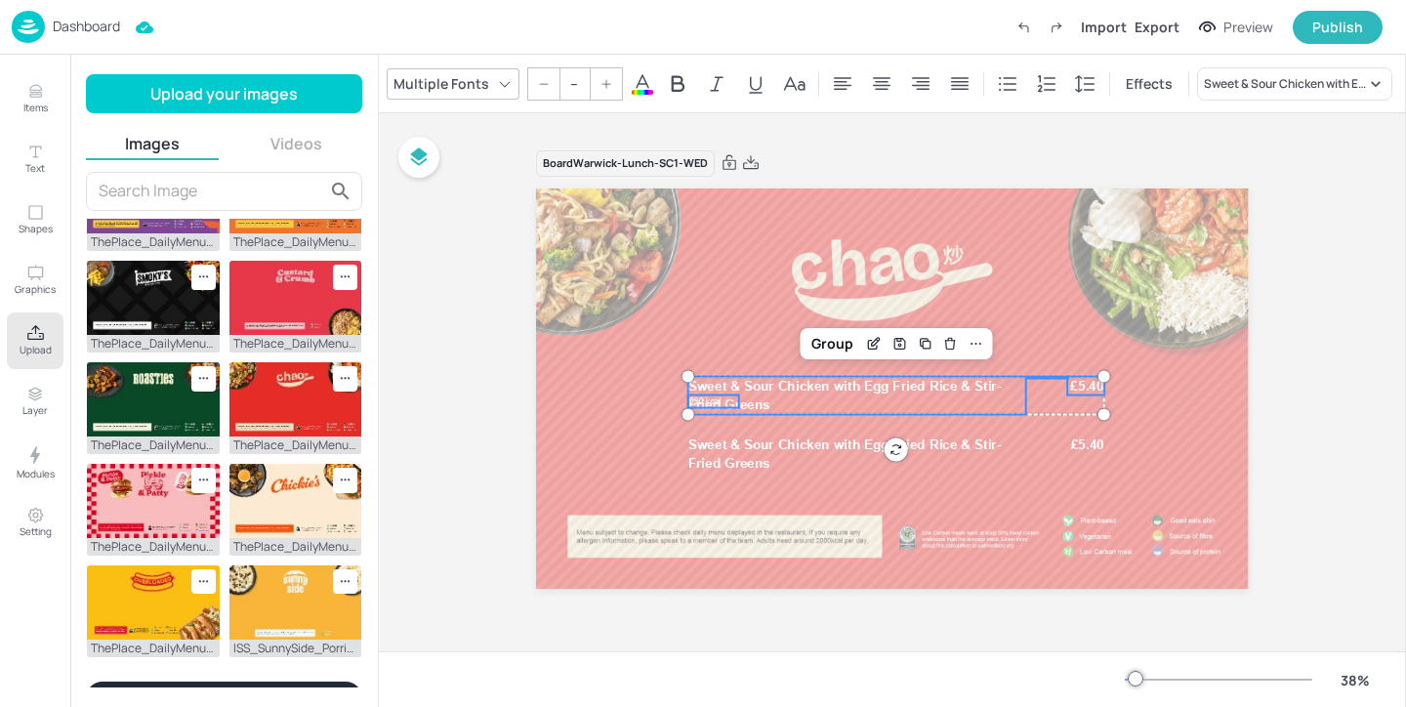
click at [702, 402] on span "Sweet & Sour Chicken with Egg Fried Rice & Stir-Fried Greens" at bounding box center [844, 395] width 313 height 34
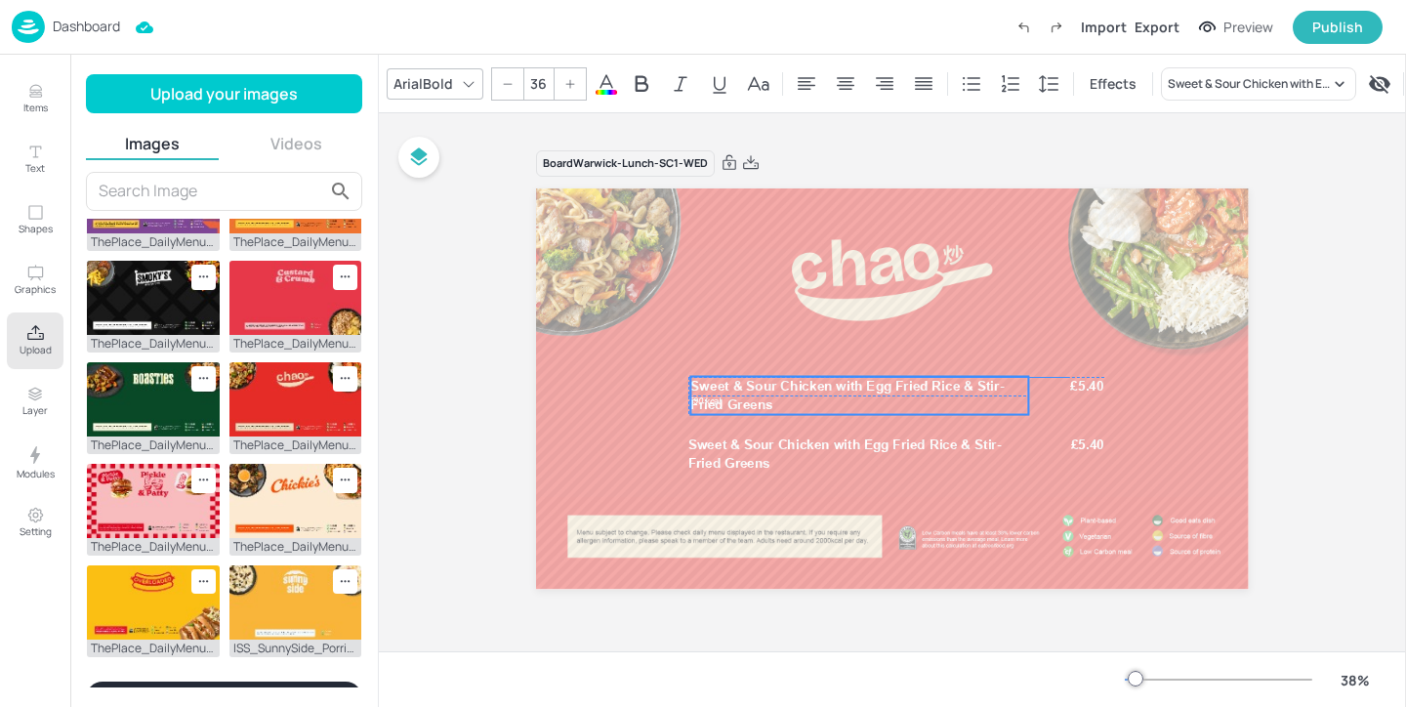
click at [732, 396] on p "Sweet & Sour Chicken with Egg Fried Rice & Stir-Fried Greens" at bounding box center [859, 395] width 337 height 37
click at [734, 405] on span "Sweet & Sour Chicken with Egg Fried Rice & Stir-Fried Greens" at bounding box center [852, 395] width 313 height 34
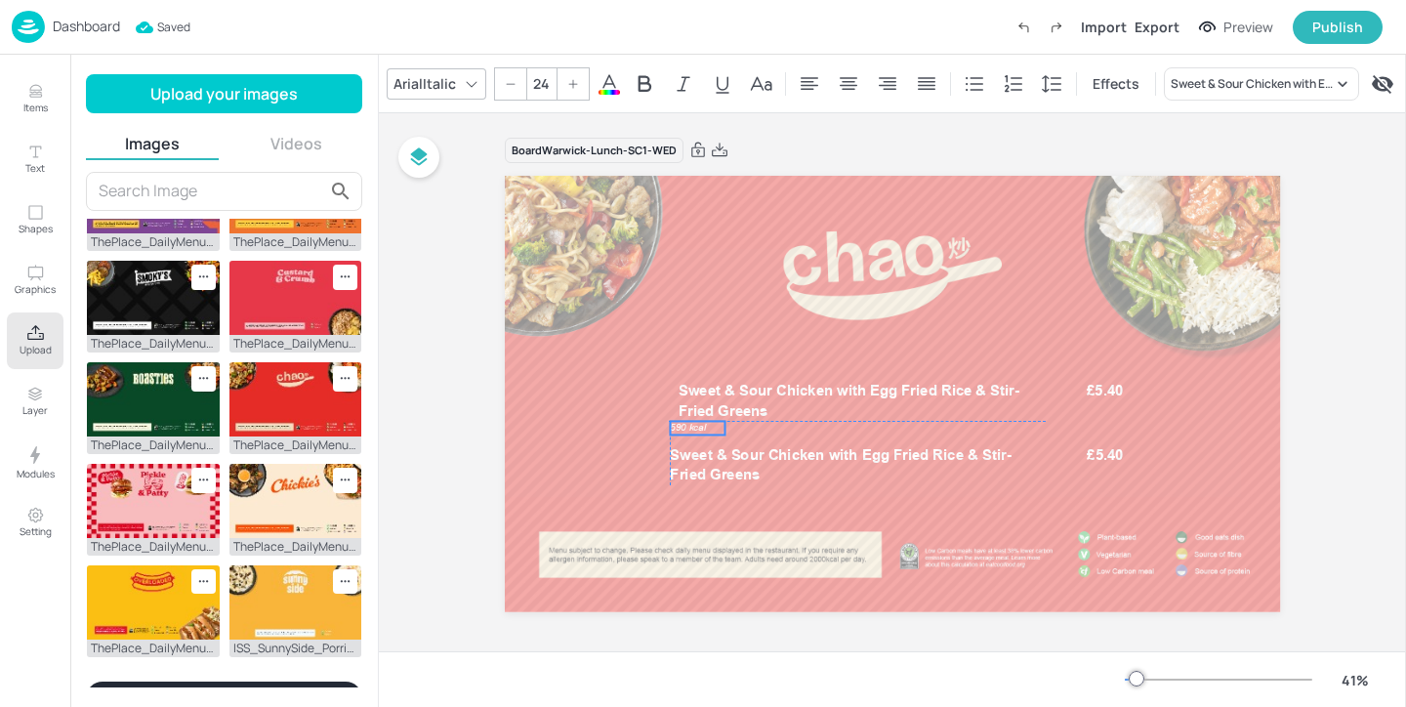
drag, startPoint x: 667, startPoint y: 408, endPoint x: 666, endPoint y: 430, distance: 21.5
click at [666, 176] on div "590 kcal Sweet & Sour Chicken with Egg Fried Rice & Stir-Fried Greens £5.40 Swe…" at bounding box center [892, 176] width 775 height 0
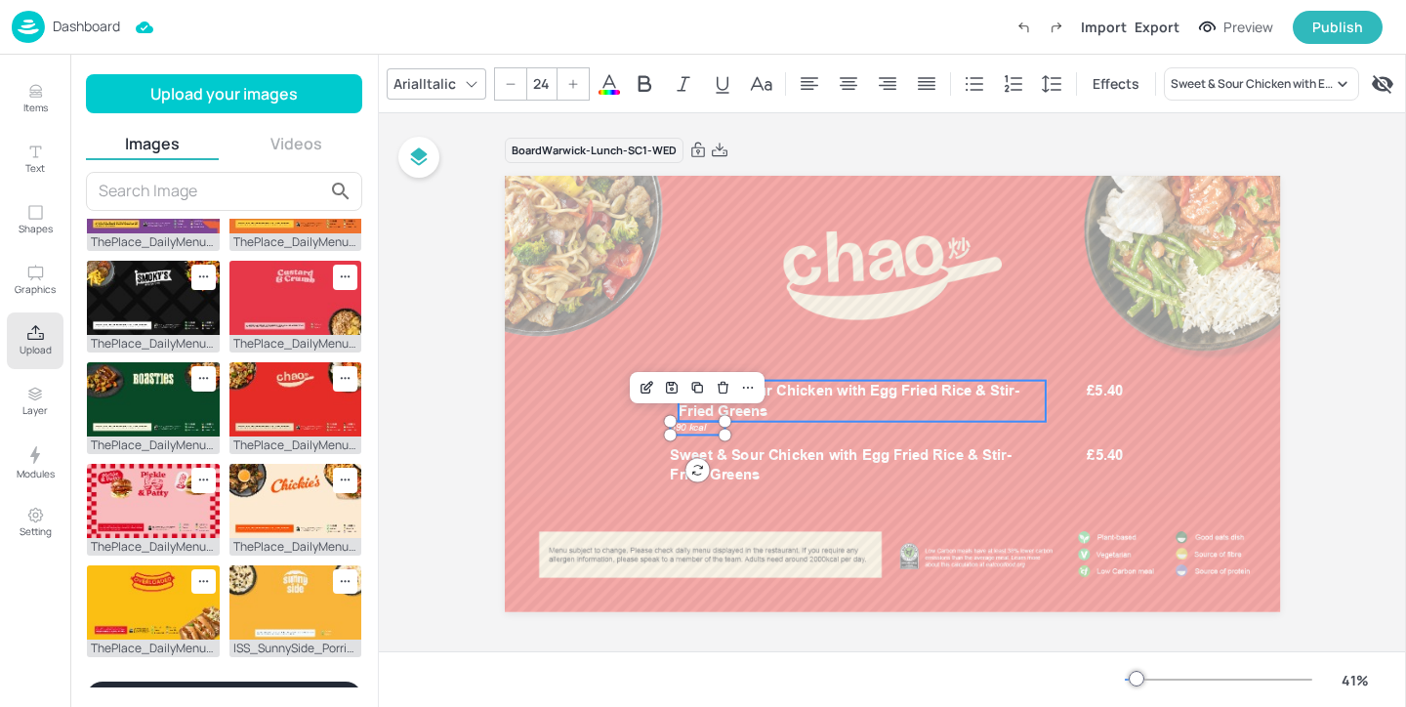
type input "36"
click at [890, 398] on span "Sweet & Sour Chicken with Egg Fried Rice & Stir-Fried Greens" at bounding box center [843, 401] width 341 height 38
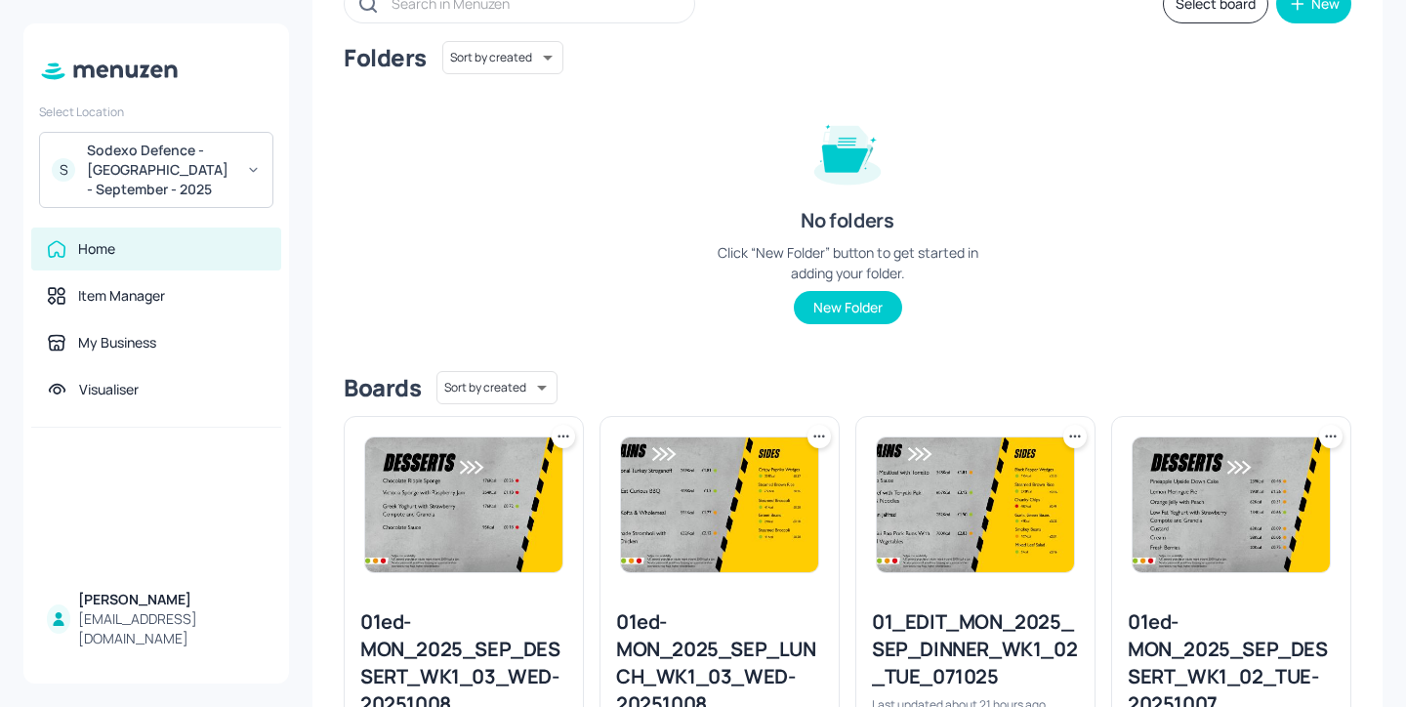
scroll to position [278, 0]
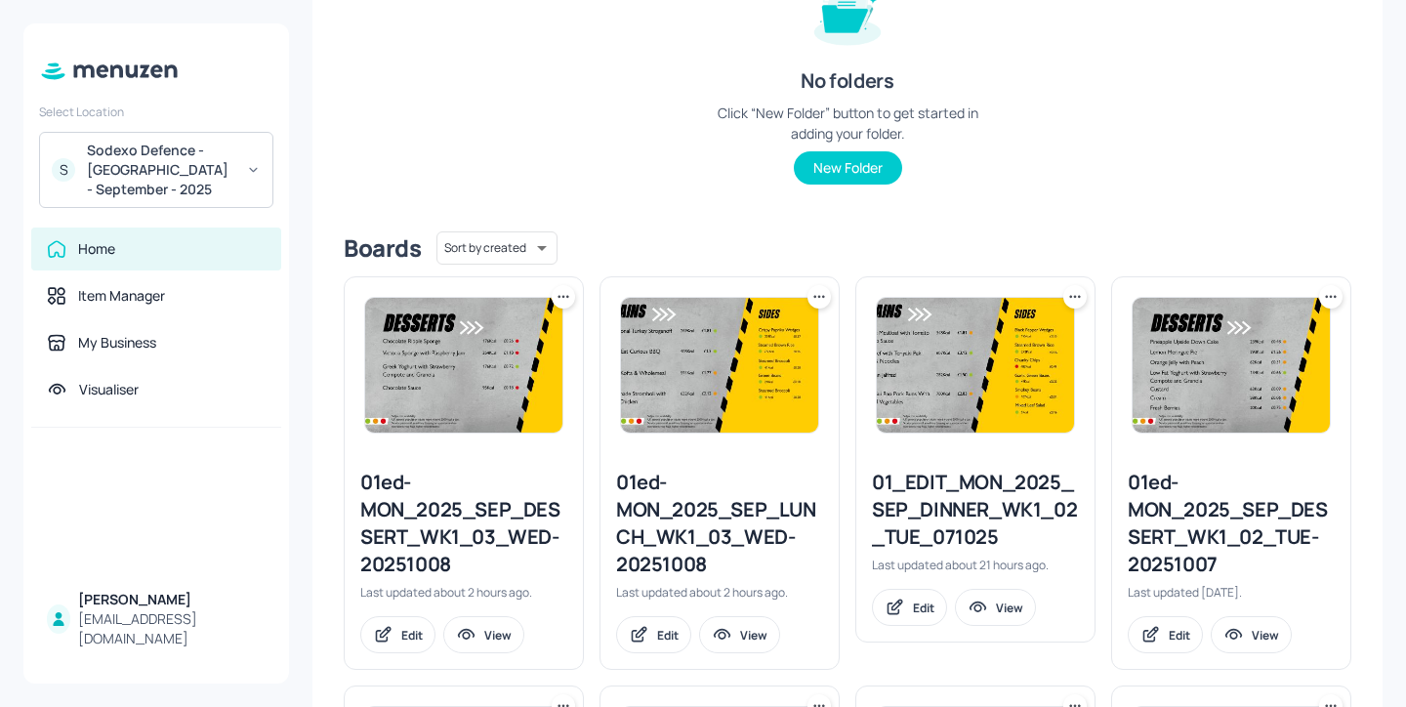
click at [676, 539] on div "01ed-MON_2025_SEP_LUNCH_WK1_03_WED-20251008" at bounding box center [719, 523] width 207 height 109
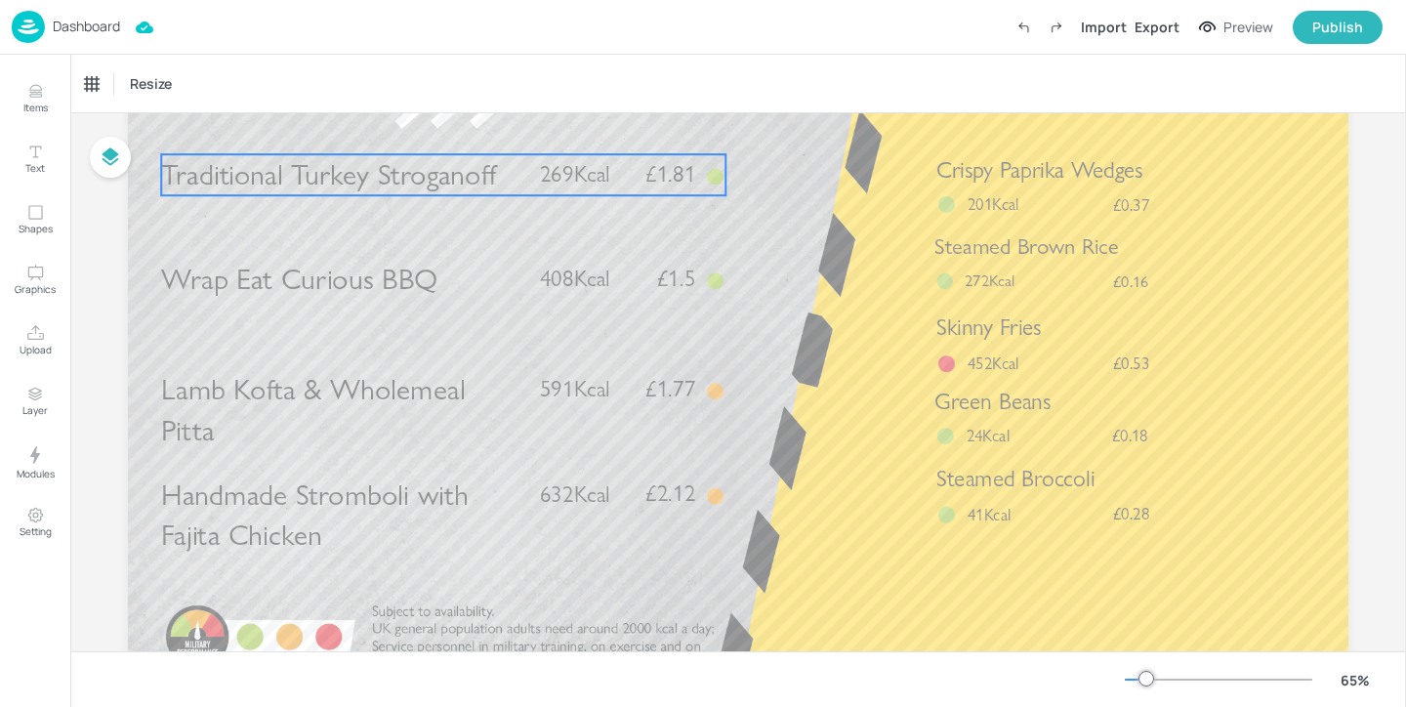
scroll to position [206, 0]
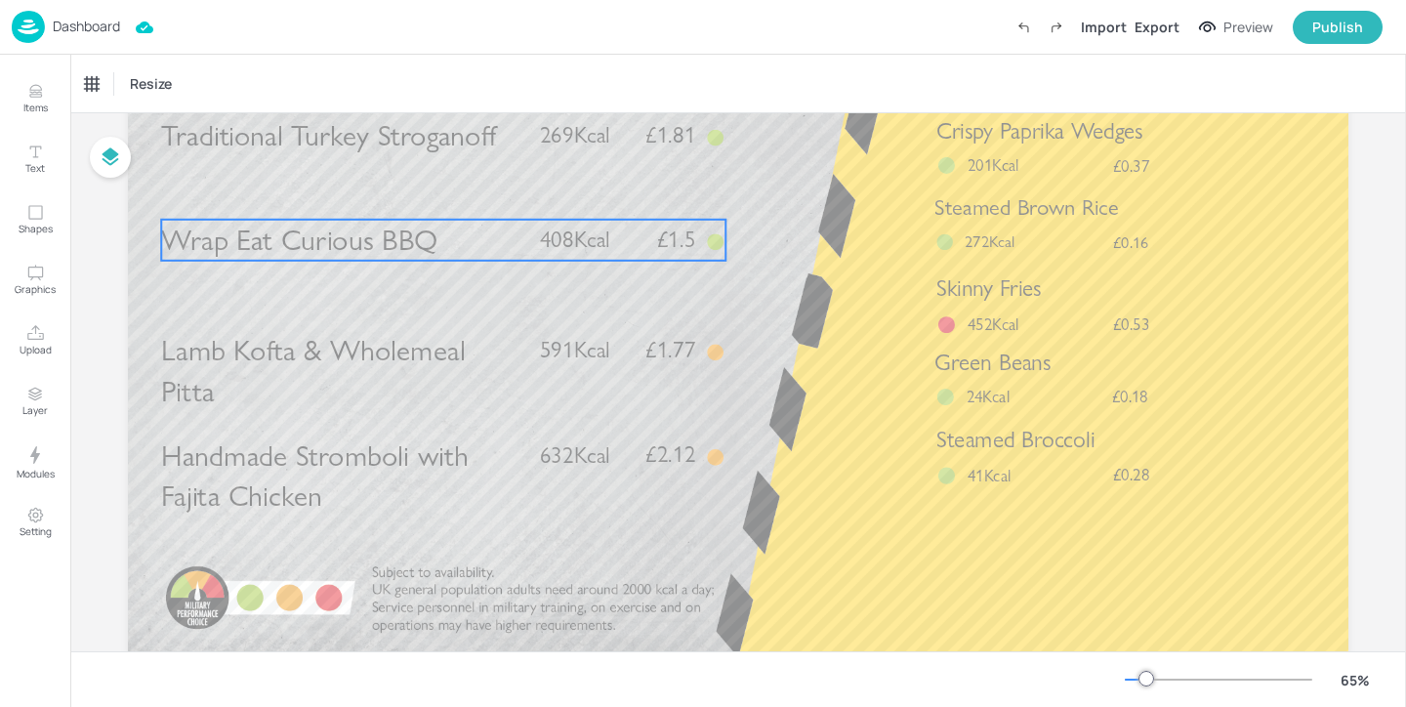
click at [478, 255] on p "Wrap Eat Curious BBQ" at bounding box center [341, 240] width 361 height 41
click at [211, 93] on icon at bounding box center [217, 84] width 20 height 20
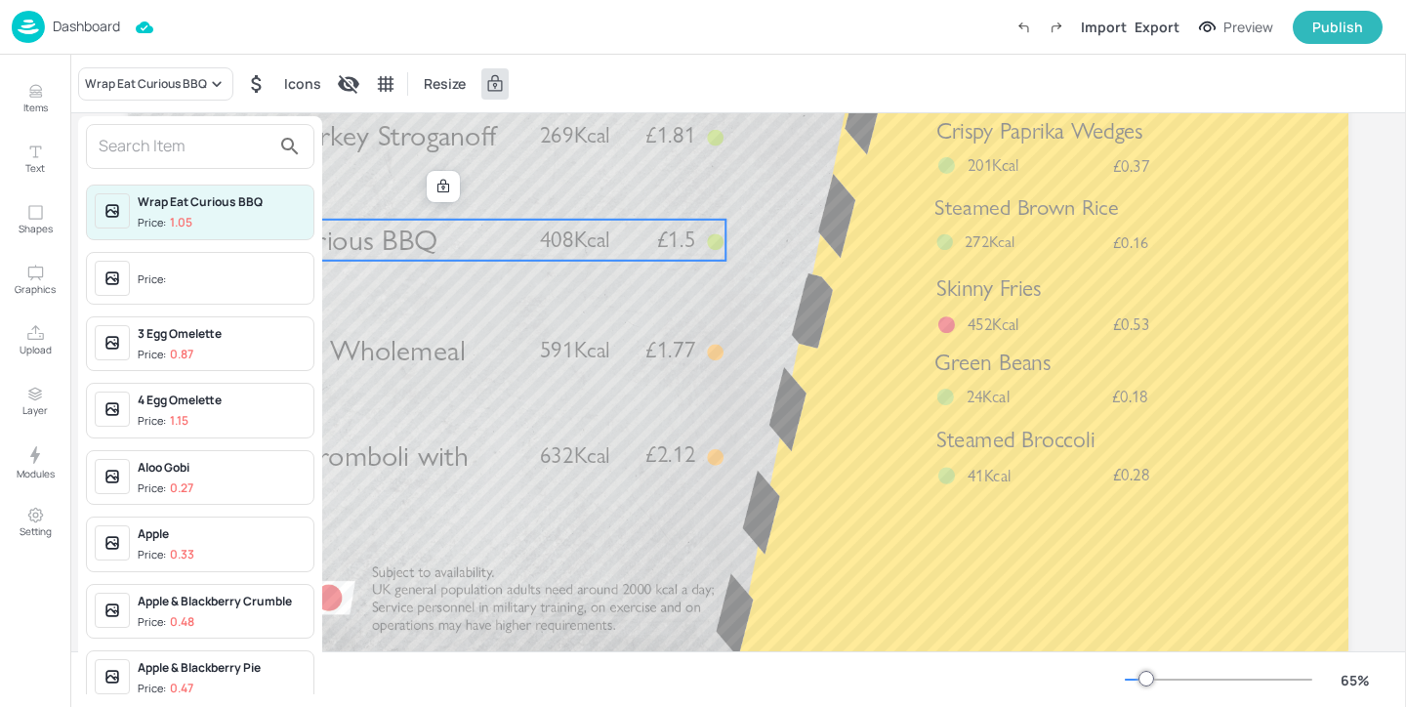
click at [202, 145] on input "text" at bounding box center [185, 146] width 172 height 31
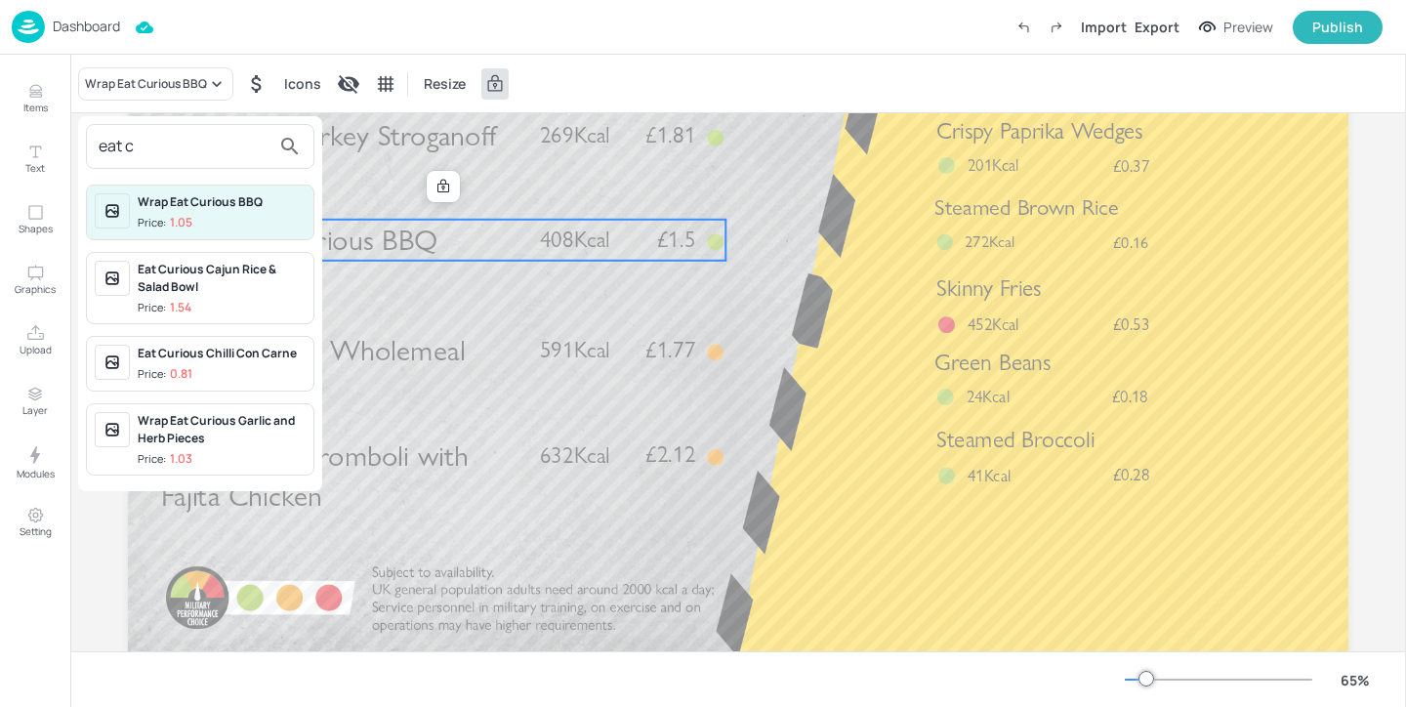
type input "eat c"
click at [320, 550] on div at bounding box center [703, 353] width 1406 height 707
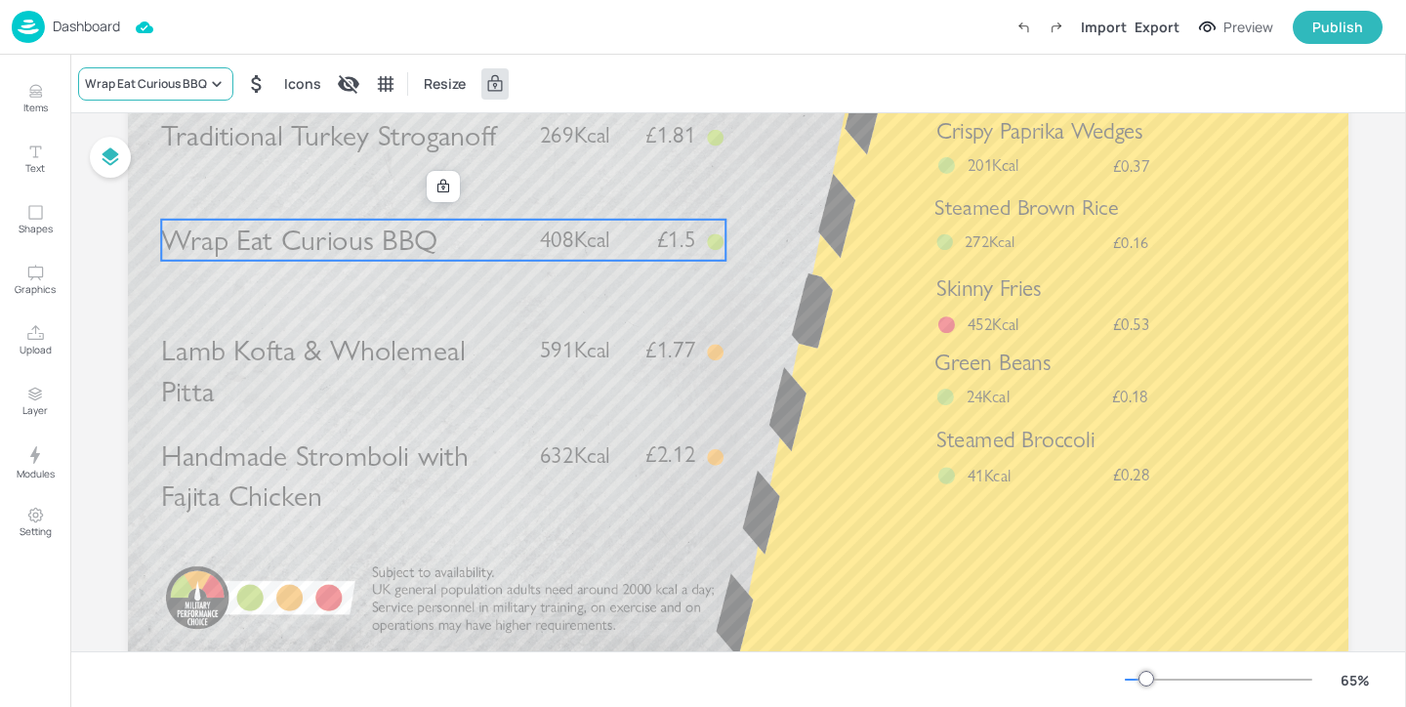
click at [170, 76] on div "Wrap Eat Curious BBQ" at bounding box center [146, 84] width 122 height 18
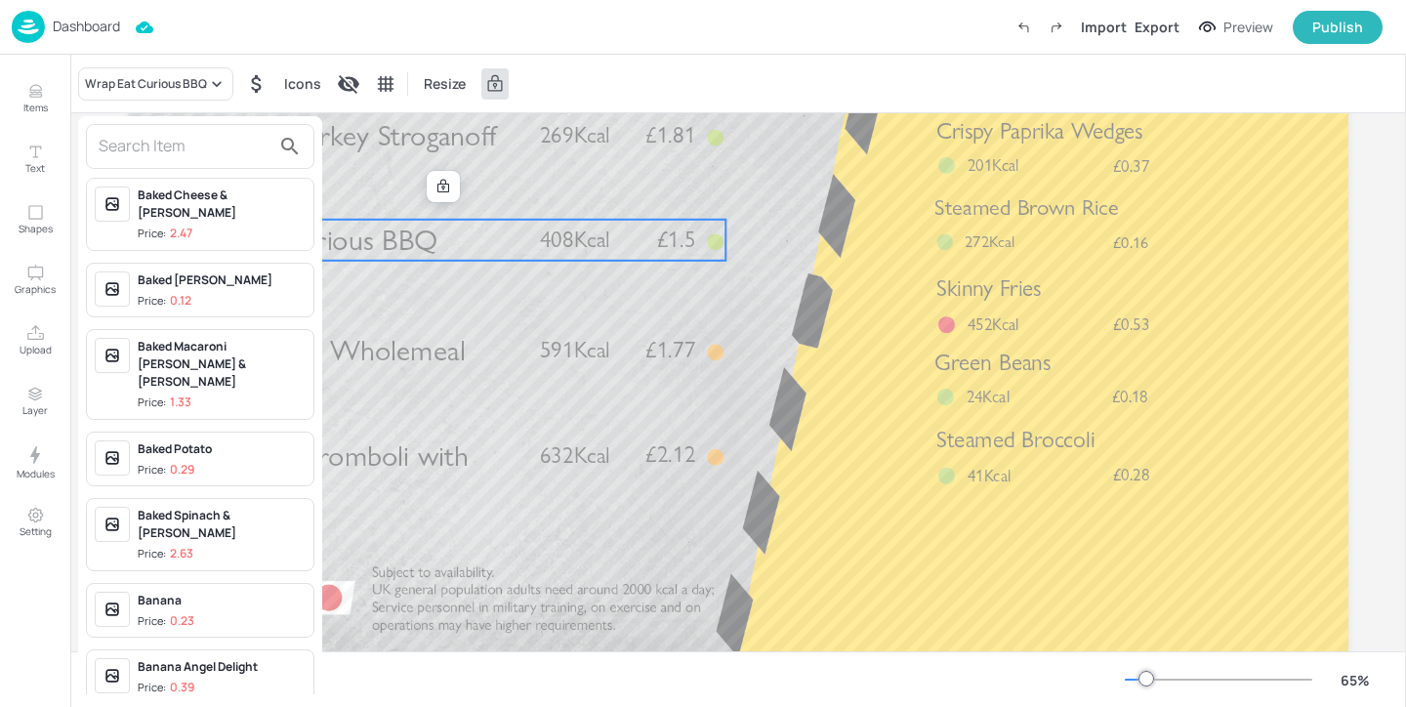
scroll to position [1676, 0]
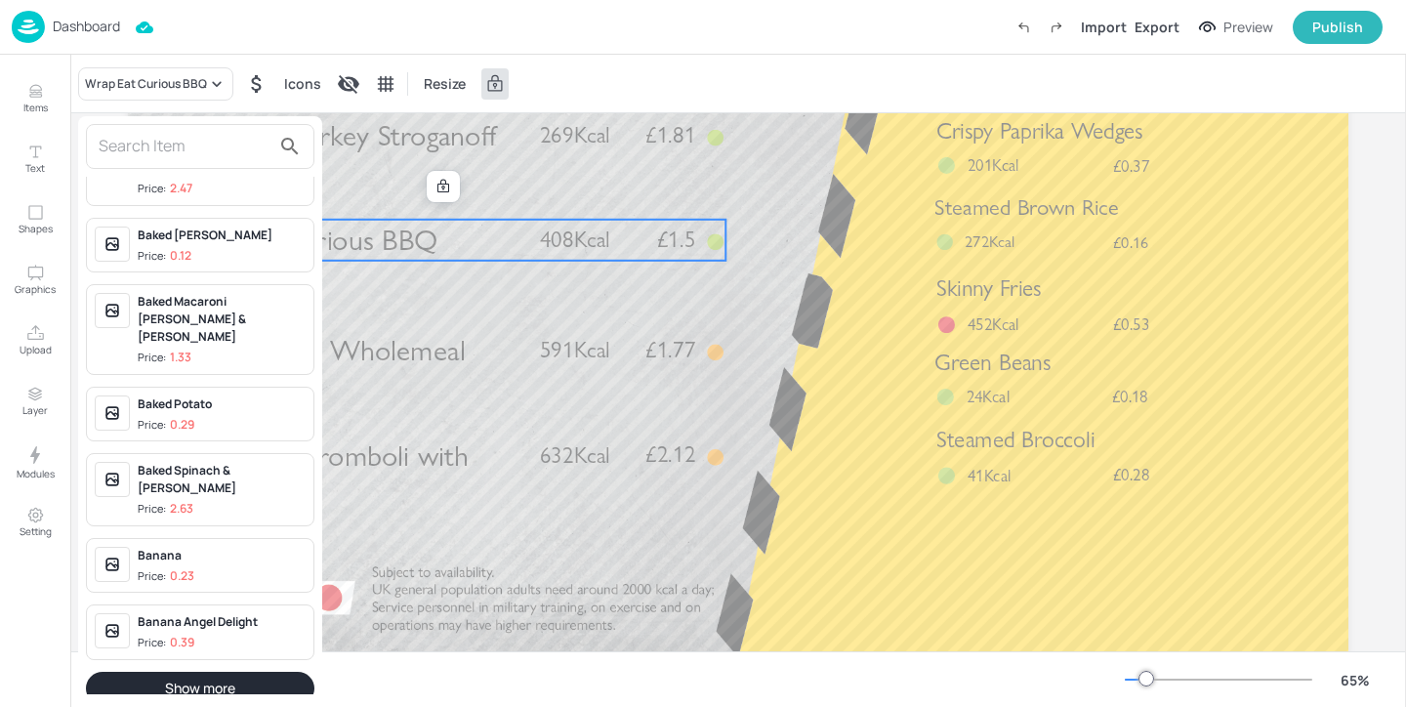
click at [227, 153] on input "text" at bounding box center [185, 146] width 172 height 31
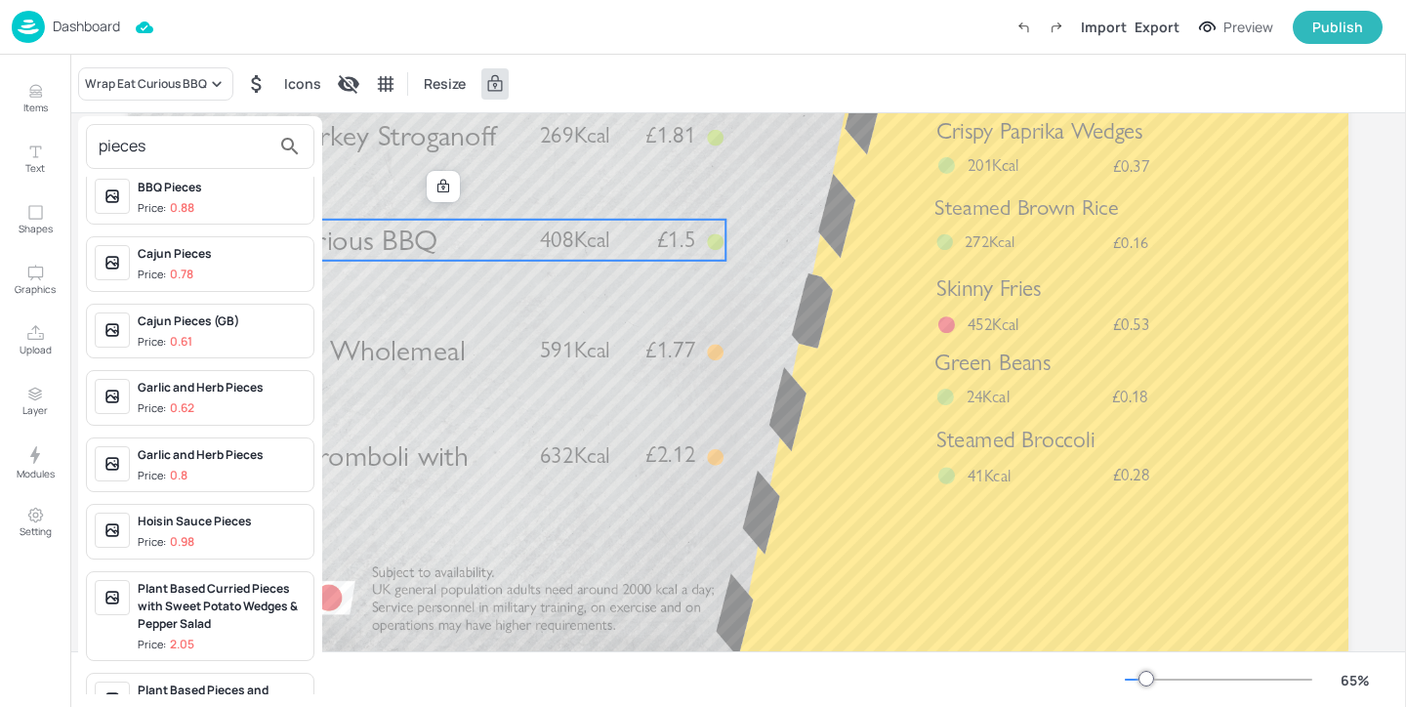
scroll to position [117, 0]
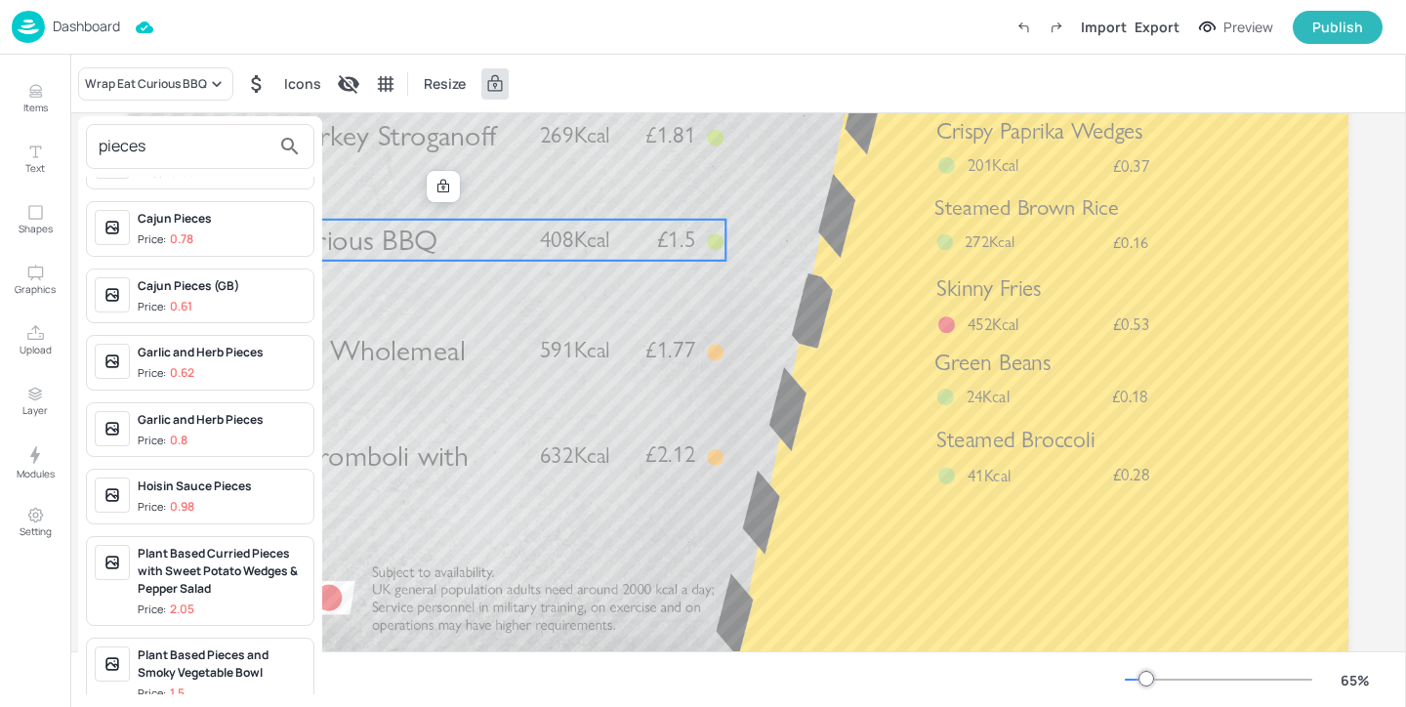
drag, startPoint x: 166, startPoint y: 156, endPoint x: 24, endPoint y: 134, distance: 143.4
click at [24, 134] on div "pieces BBQ Pieces Price: 0.71 BBQ Pieces Price: 0.88 Cajun Pieces Price: 0.78 C…" at bounding box center [703, 357] width 1406 height 699
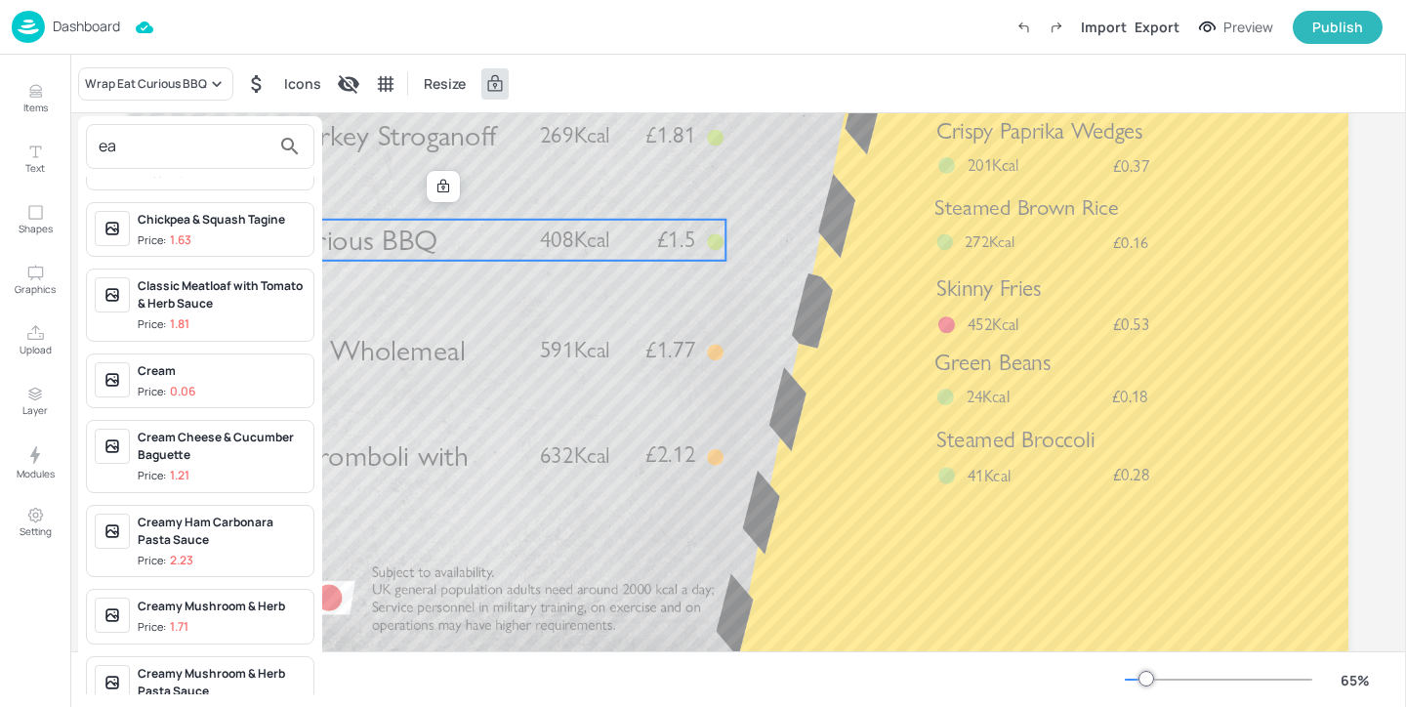
scroll to position [0, 0]
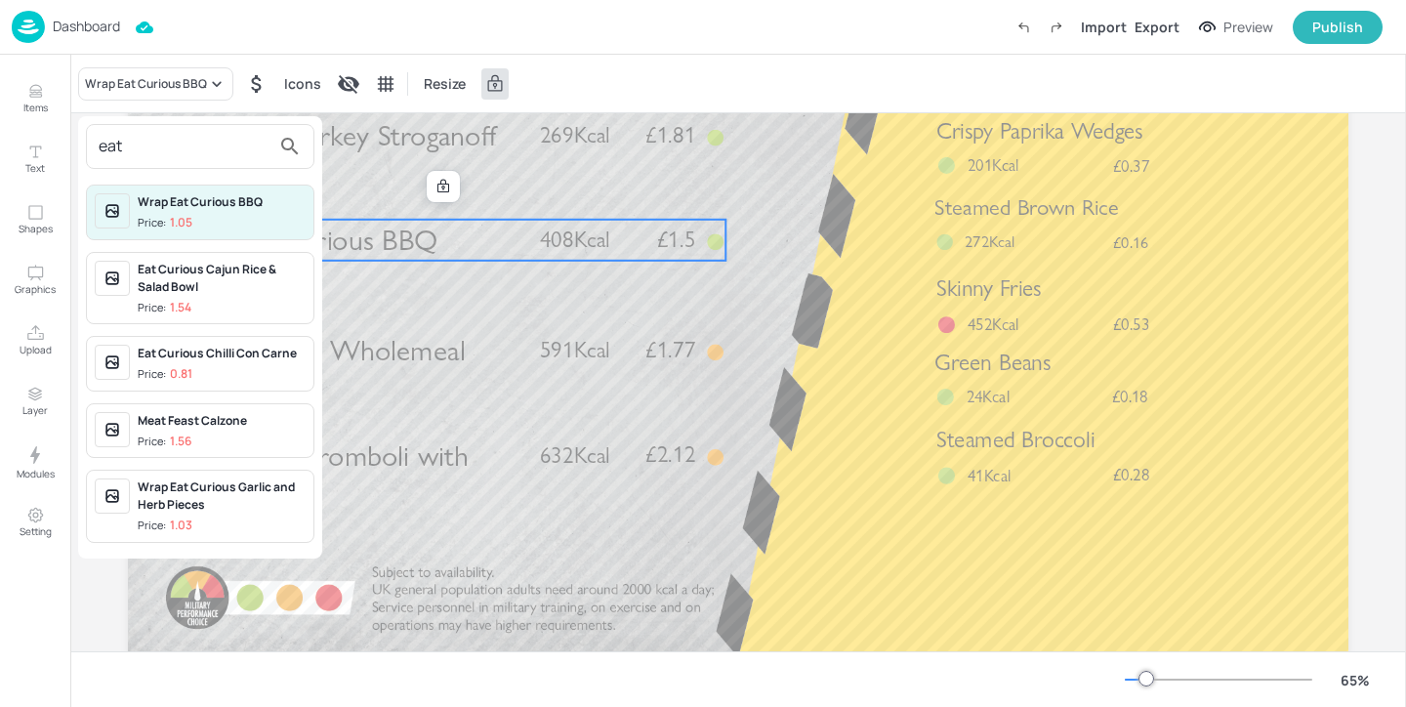
type input "eat"
click at [290, 505] on div "Wrap Eat Curious Garlic and Herb Pieces" at bounding box center [222, 495] width 168 height 35
